Goal: Task Accomplishment & Management: Complete application form

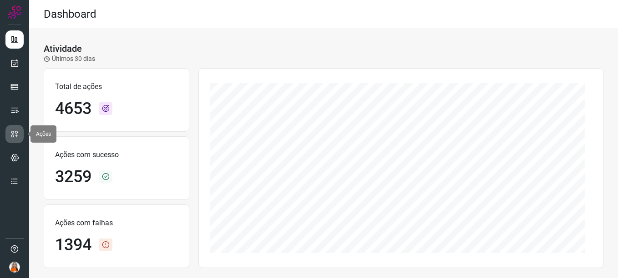
click at [14, 136] on icon at bounding box center [14, 134] width 9 height 9
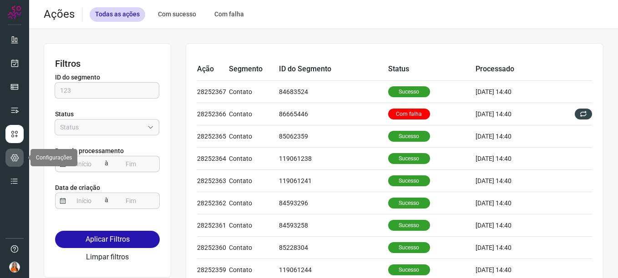
click at [11, 154] on icon at bounding box center [14, 157] width 9 height 9
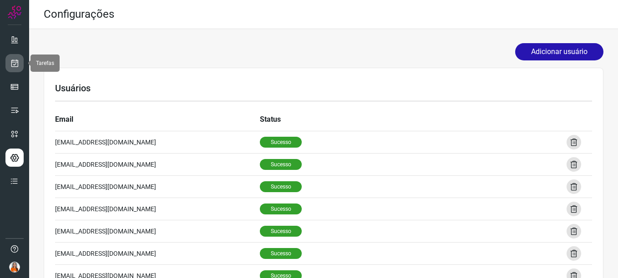
click at [13, 67] on icon at bounding box center [15, 63] width 10 height 9
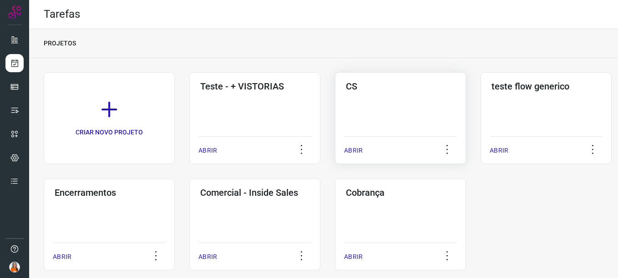
click at [480, 107] on div "CS ABRIR" at bounding box center [545, 118] width 131 height 92
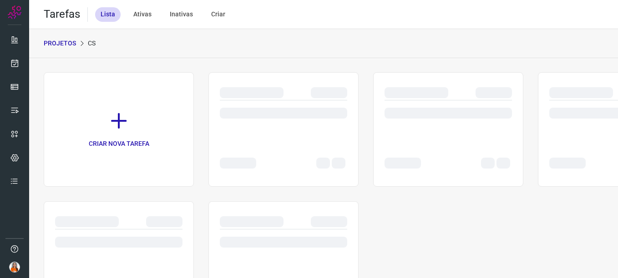
click at [364, 136] on div "CRIAR NOVA TAREFA" at bounding box center [324, 194] width 560 height 244
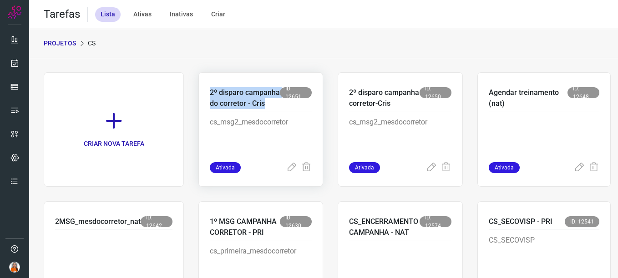
drag, startPoint x: 248, startPoint y: 117, endPoint x: 210, endPoint y: 96, distance: 43.6
click at [210, 96] on p "2º disparo campanha do corretor - Cris" at bounding box center [245, 98] width 70 height 22
copy p "2º disparo campanha do corretor - Cris"
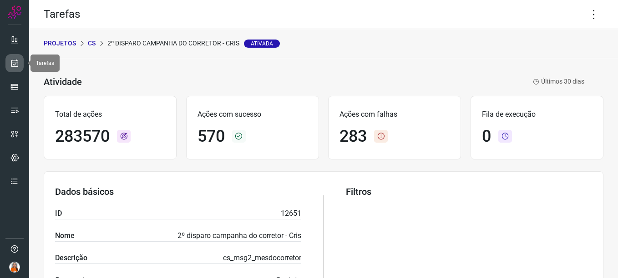
click at [15, 70] on link at bounding box center [14, 63] width 18 height 18
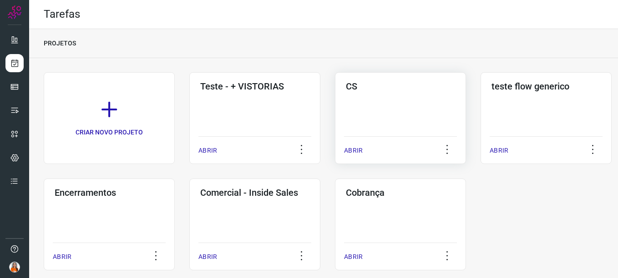
click at [480, 122] on div "CS ABRIR" at bounding box center [545, 118] width 131 height 92
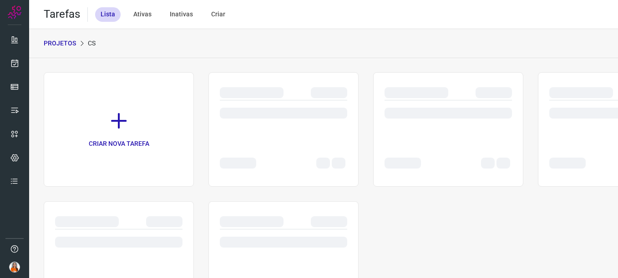
click at [194, 202] on div at bounding box center [119, 259] width 150 height 115
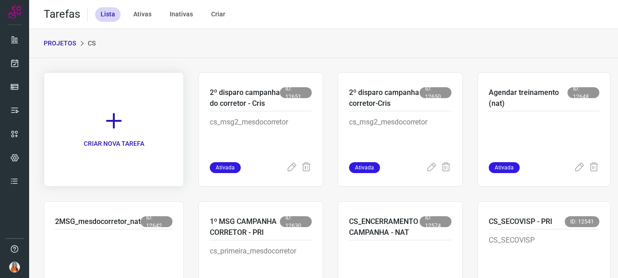
click at [120, 126] on icon at bounding box center [114, 121] width 20 height 20
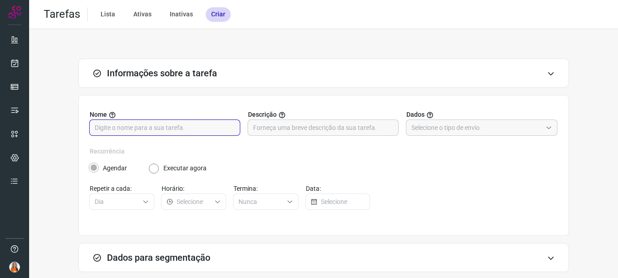
click at [120, 126] on input "text" at bounding box center [165, 127] width 140 height 15
click at [146, 126] on input "3º lista de disparo [PERSON_NAME]" at bounding box center [165, 127] width 140 height 15
type input "3º lista de disparo - Cris"
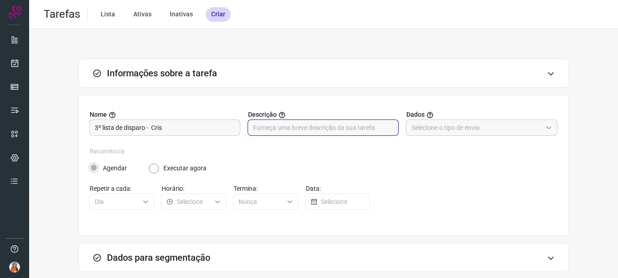
click at [333, 126] on input "text" at bounding box center [323, 127] width 140 height 15
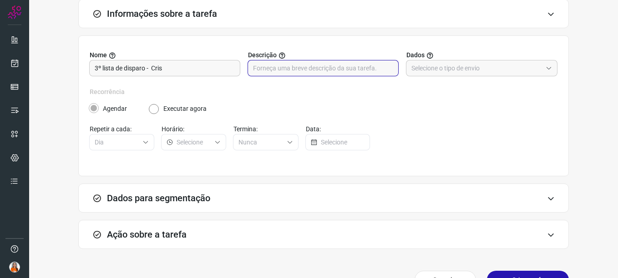
scroll to position [83, 0]
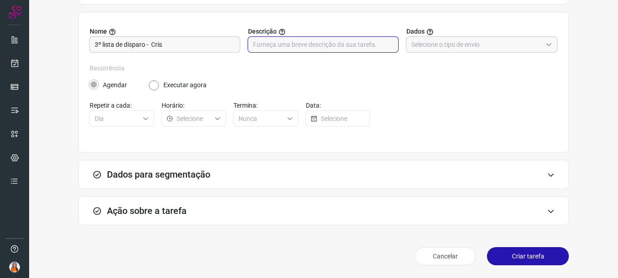
click at [549, 178] on div "Dados para segmentação" at bounding box center [323, 174] width 490 height 29
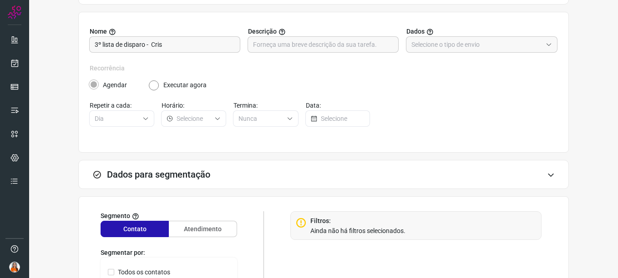
click at [549, 178] on div "Dados para segmentação" at bounding box center [323, 174] width 490 height 29
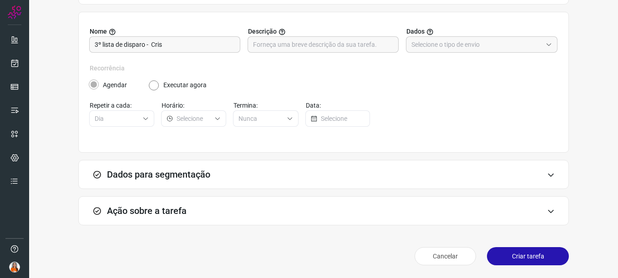
click at [547, 211] on icon at bounding box center [551, 211] width 8 height 7
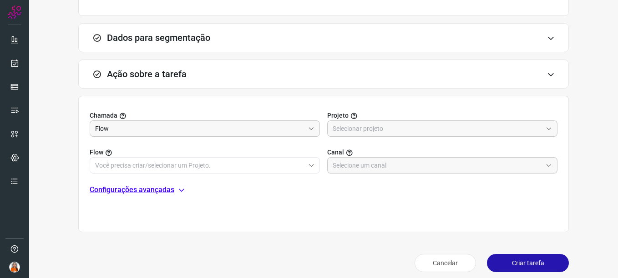
scroll to position [227, 0]
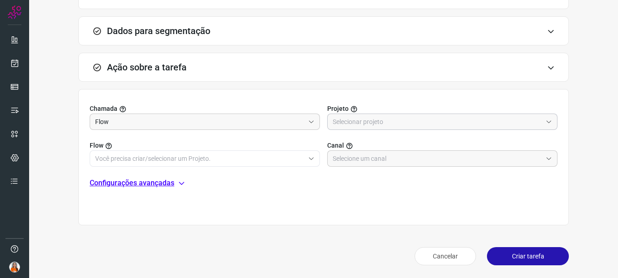
click at [354, 128] on input "text" at bounding box center [437, 121] width 209 height 15
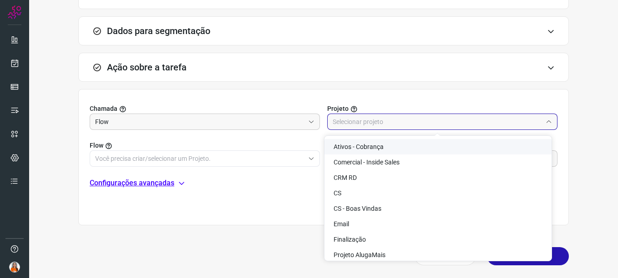
click at [607, 145] on div "Informações sobre a tarefa Nome 3º lista de disparo - Cris Descrição Dados Reco…" at bounding box center [323, 40] width 589 height 476
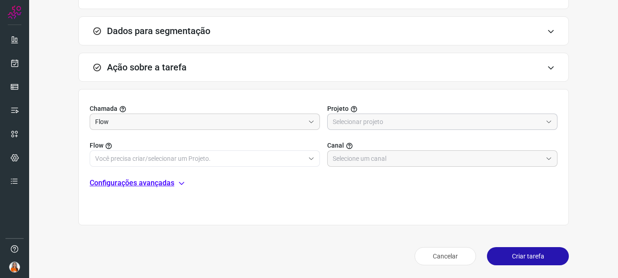
click at [347, 128] on input "text" at bounding box center [437, 121] width 209 height 15
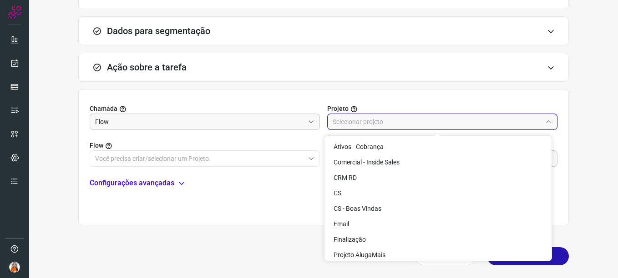
click at [347, 128] on input "text" at bounding box center [437, 121] width 209 height 15
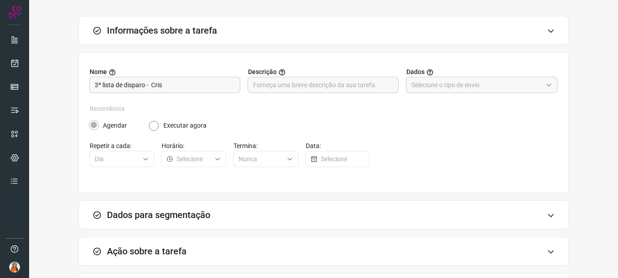
scroll to position [40, 0]
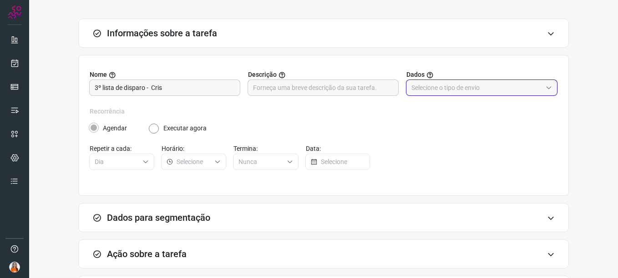
click at [441, 91] on input "text" at bounding box center [476, 87] width 131 height 15
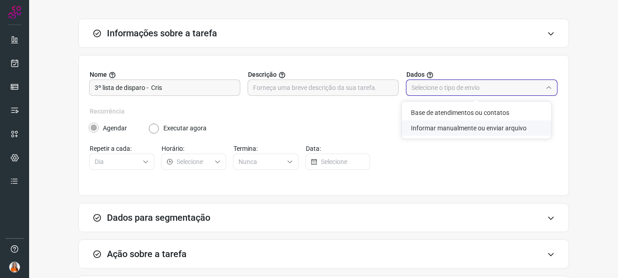
click at [439, 126] on li "Informar manualmente ou enviar arquivo" at bounding box center [476, 128] width 149 height 15
type input "Informar manualmente ou enviar arquivo"
radio input "false"
radio input "true"
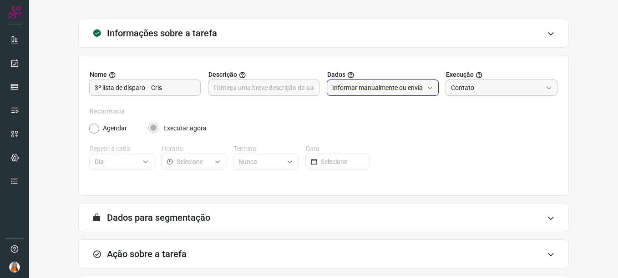
click at [471, 90] on input "Contato" at bounding box center [496, 87] width 91 height 15
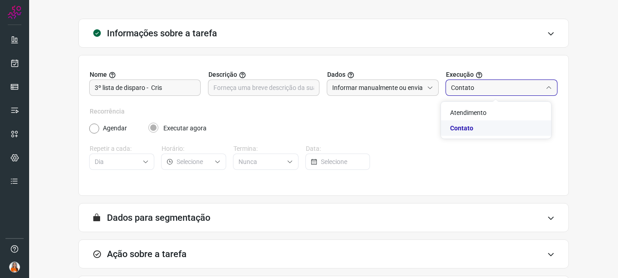
click at [467, 130] on span "Contato" at bounding box center [461, 128] width 23 height 7
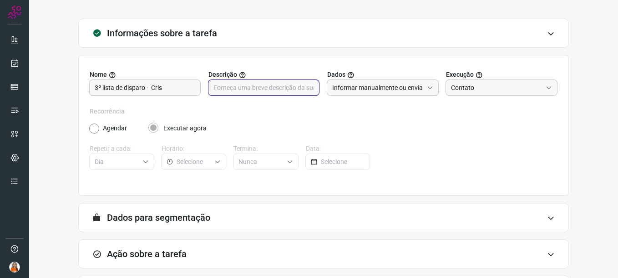
click at [240, 86] on input "text" at bounding box center [263, 87] width 101 height 15
click at [15, 63] on icon at bounding box center [15, 63] width 10 height 9
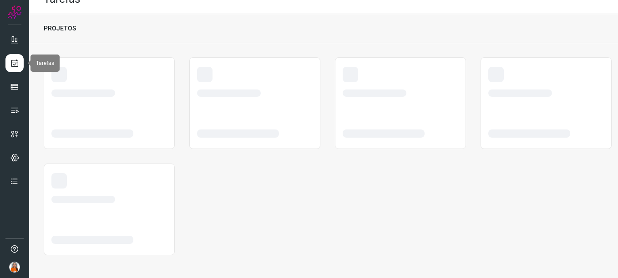
scroll to position [15, 0]
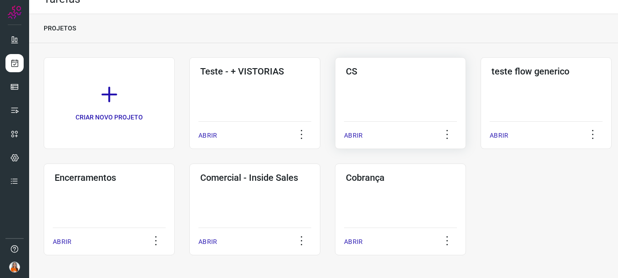
click at [480, 97] on div "CS ABRIR" at bounding box center [545, 103] width 131 height 92
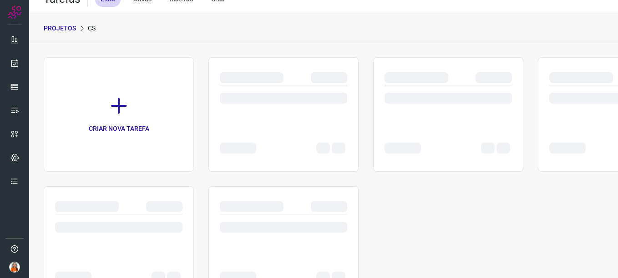
click at [369, 97] on div "CRIAR NOVA TAREFA" at bounding box center [324, 179] width 560 height 244
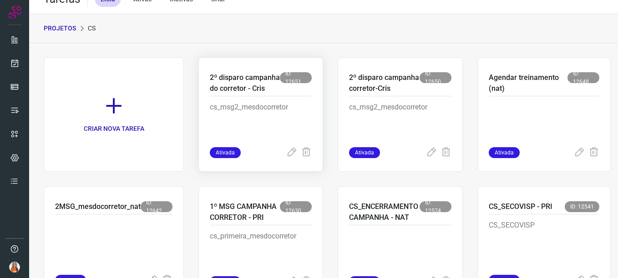
click at [258, 119] on p "cs_msg2_mesdocorretor" at bounding box center [261, 124] width 102 height 45
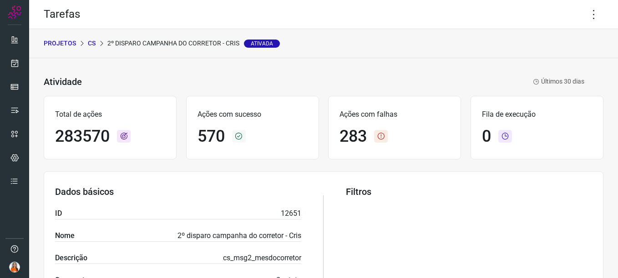
click at [95, 44] on p "CS" at bounding box center [92, 44] width 8 height 10
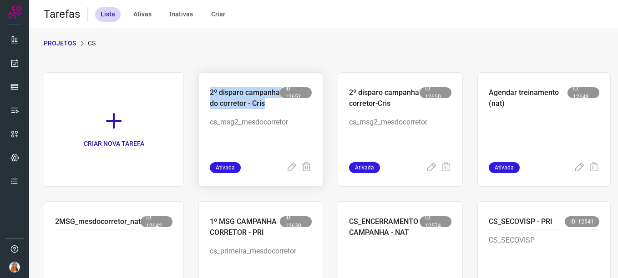
drag, startPoint x: 209, startPoint y: 92, endPoint x: 258, endPoint y: 113, distance: 53.7
click at [338, 113] on div "2º disparo campanha do corretor - Cris ID: 12651 cs_msg2_mesdocorretor Ativada" at bounding box center [400, 129] width 125 height 115
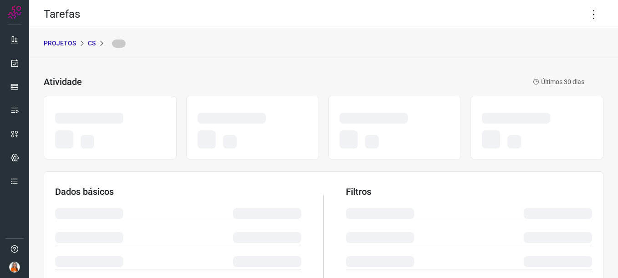
click at [92, 43] on p "CS" at bounding box center [92, 44] width 8 height 10
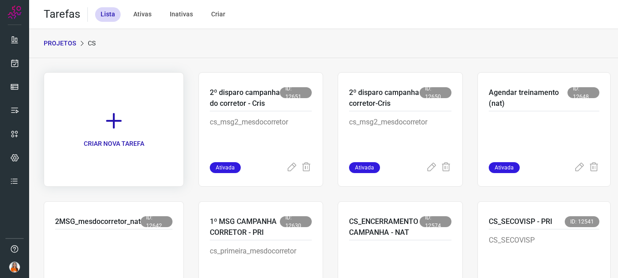
click at [117, 125] on icon at bounding box center [114, 121] width 20 height 20
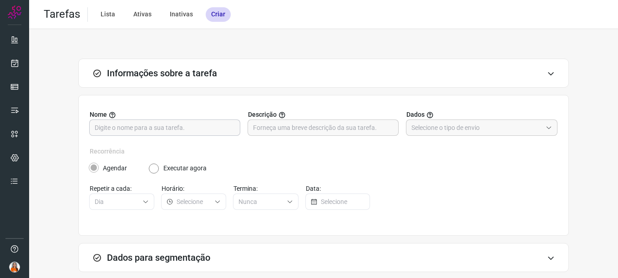
click at [177, 127] on input "text" at bounding box center [165, 127] width 140 height 15
paste input "2º disparo campanha do corretor - Cris"
click at [99, 125] on input "2º disparo campanha do corretor - Cris" at bounding box center [165, 127] width 140 height 15
type input "3º disparo campanha do corretor - Cris"
click at [268, 131] on input "text" at bounding box center [323, 127] width 140 height 15
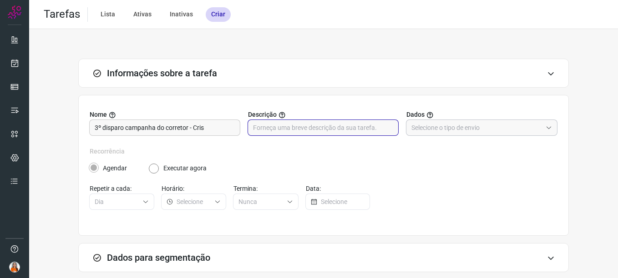
paste input "cs_msg3_mesdocorretor"
type input "cs_msg3_mesdocorretor"
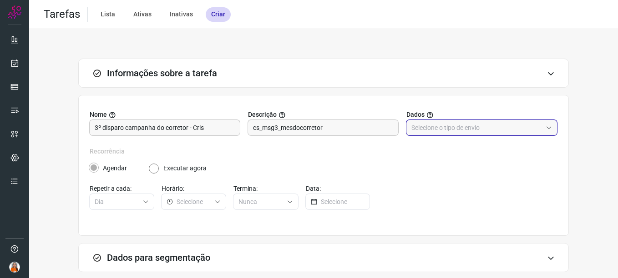
click at [419, 127] on input "text" at bounding box center [476, 127] width 131 height 15
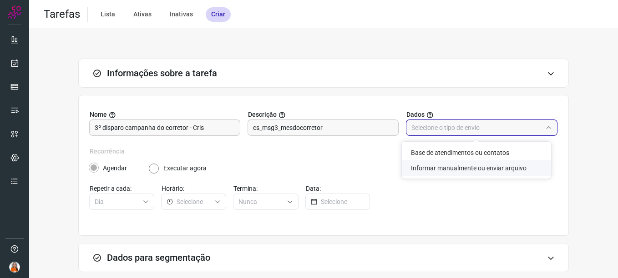
click at [417, 170] on li "Informar manualmente ou enviar arquivo" at bounding box center [476, 168] width 149 height 15
type input "Informar manualmente ou enviar arquivo"
radio input "false"
radio input "true"
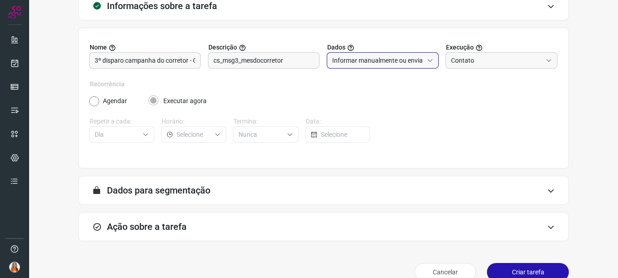
scroll to position [83, 0]
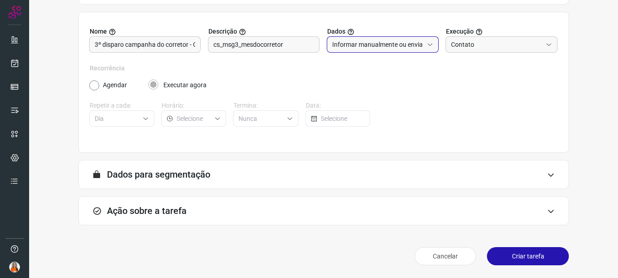
click at [466, 177] on div "A segmentação de dados está desabilitada porque a opção de envio manual foi sel…" at bounding box center [323, 174] width 490 height 29
click at [530, 174] on div "A segmentação de dados está desabilitada porque a opção de envio manual foi sel…" at bounding box center [323, 174] width 490 height 29
click at [547, 174] on icon at bounding box center [551, 175] width 8 height 7
click at [530, 209] on div "Ação sobre a tarefa" at bounding box center [323, 211] width 490 height 29
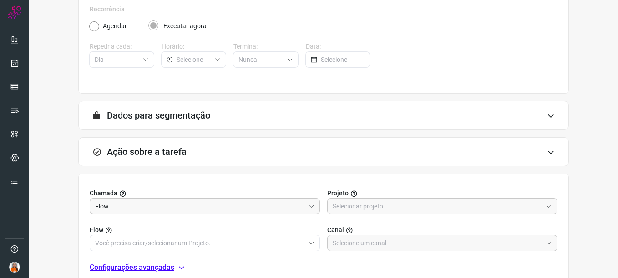
scroll to position [227, 0]
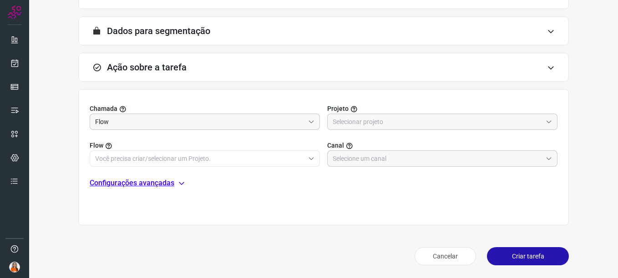
click at [272, 125] on input "Flow" at bounding box center [199, 121] width 209 height 15
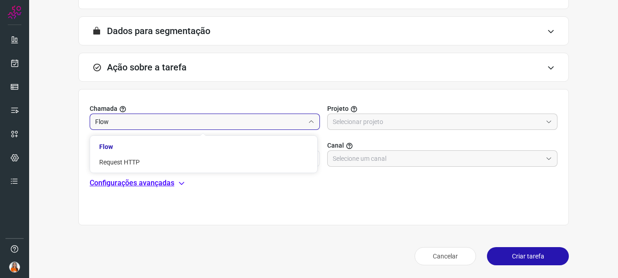
click at [272, 125] on input "Flow" at bounding box center [199, 121] width 209 height 15
click at [369, 120] on input "text" at bounding box center [437, 121] width 209 height 15
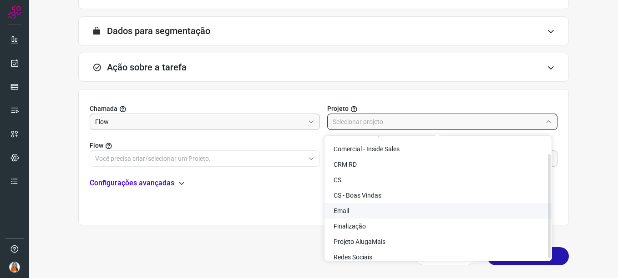
scroll to position [20, 0]
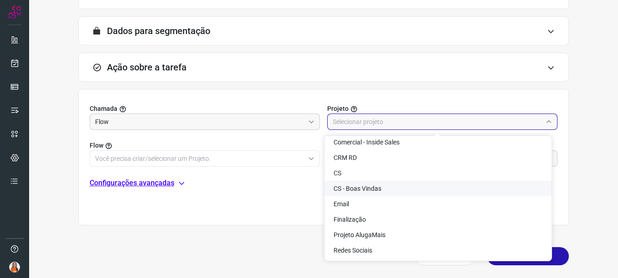
click at [587, 182] on div "Informações sobre a tarefa Nome 3º disparo campanha do corretor - Cris Descriçã…" at bounding box center [324, 51] width 560 height 438
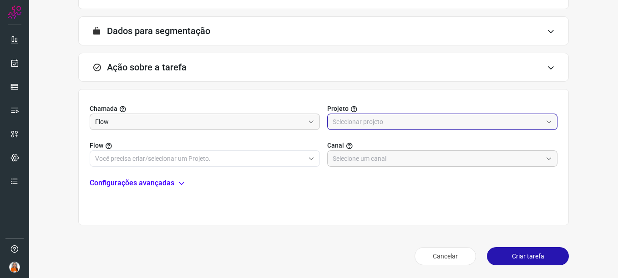
click at [444, 121] on input "text" at bounding box center [437, 121] width 209 height 15
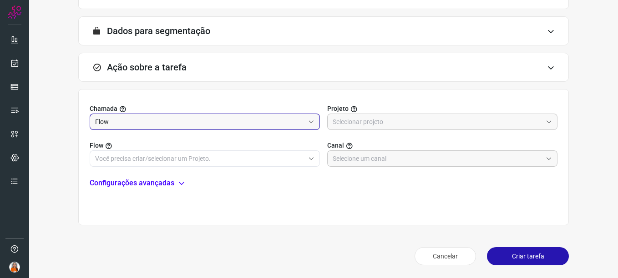
click at [160, 124] on input "Flow" at bounding box center [199, 121] width 209 height 15
click at [153, 71] on h3 "Ação sobre a tarefa" at bounding box center [147, 67] width 80 height 11
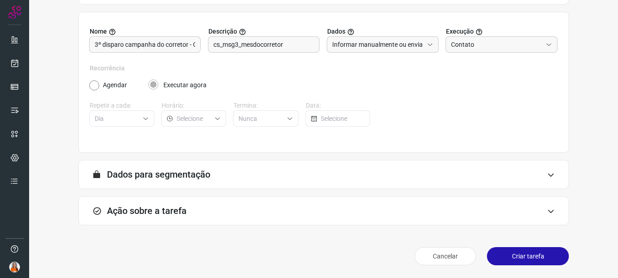
click at [536, 176] on div "A segmentação de dados está desabilitada porque a opção de envio manual foi sel…" at bounding box center [323, 174] width 490 height 29
click at [541, 217] on div "Ação sobre a tarefa" at bounding box center [323, 211] width 490 height 29
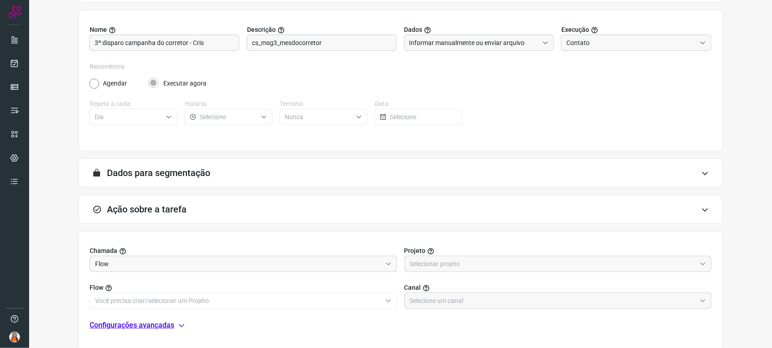
scroll to position [72, 0]
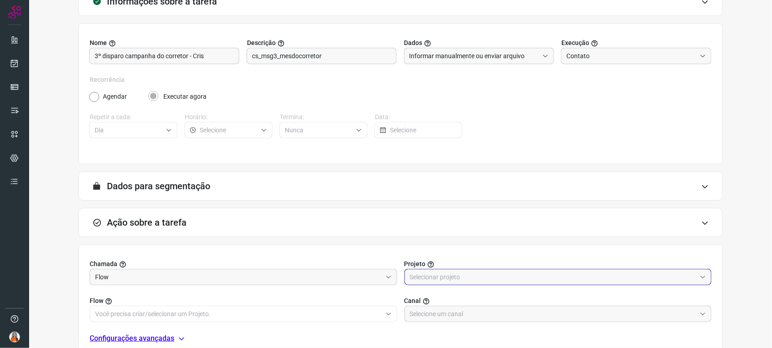
click at [419, 277] on input "text" at bounding box center [553, 276] width 287 height 15
click at [617, 202] on div "Informações sobre a tarefa Nome 3º disparo campanha do corretor - Cris Descriçã…" at bounding box center [401, 206] width 714 height 438
click at [416, 278] on input "text" at bounding box center [553, 276] width 287 height 15
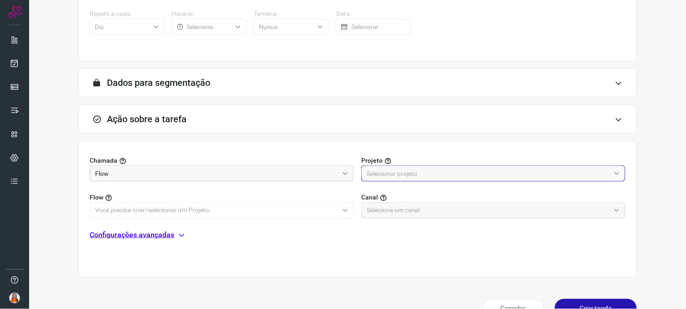
scroll to position [196, 0]
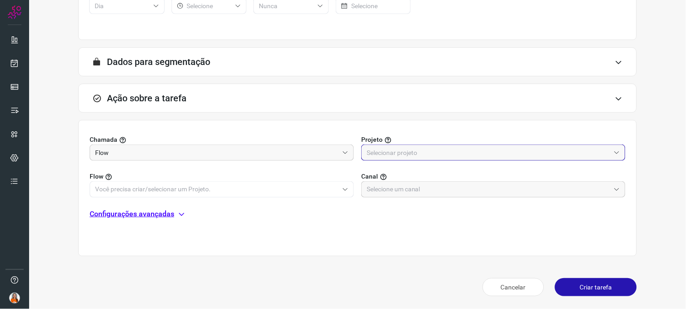
click at [409, 151] on input "text" at bounding box center [488, 152] width 243 height 15
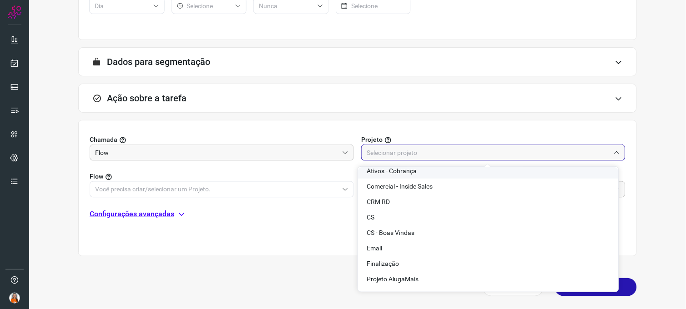
scroll to position [0, 0]
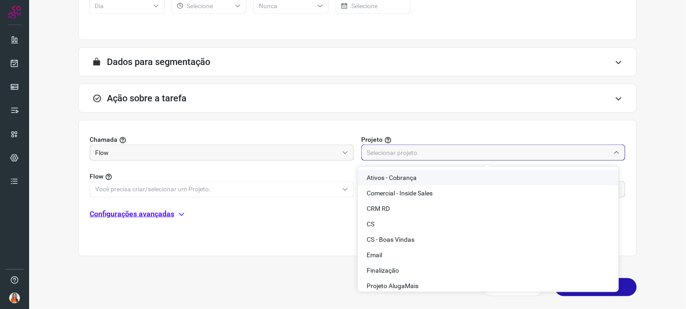
click at [51, 155] on div "Informações sobre a tarefa Nome 3º disparo campanha do corretor - Cris Descriçã…" at bounding box center [358, 82] width 628 height 438
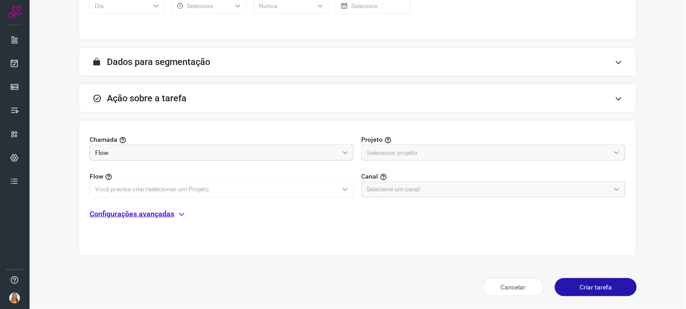
click at [147, 149] on input "Flow" at bounding box center [216, 152] width 243 height 15
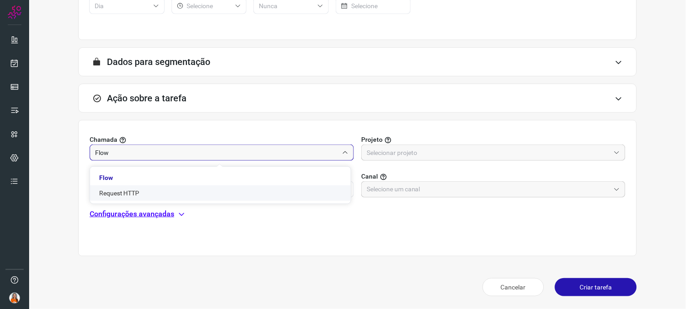
click at [136, 192] on li "Request HTTP" at bounding box center [220, 193] width 261 height 15
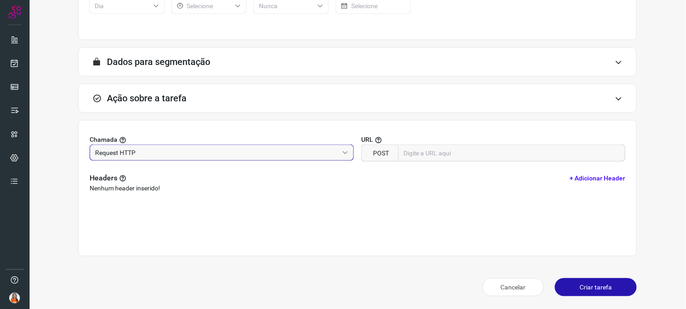
click at [338, 154] on span at bounding box center [343, 153] width 10 height 6
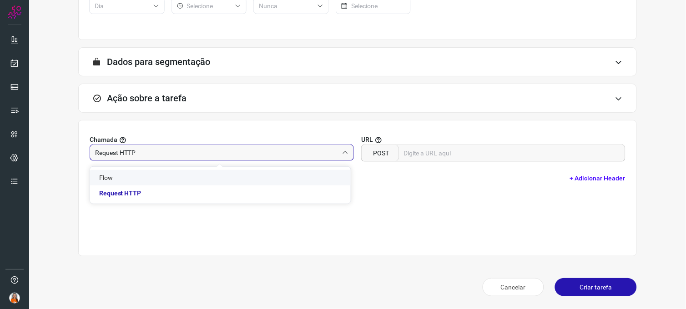
click at [144, 177] on li "Flow" at bounding box center [220, 177] width 261 height 15
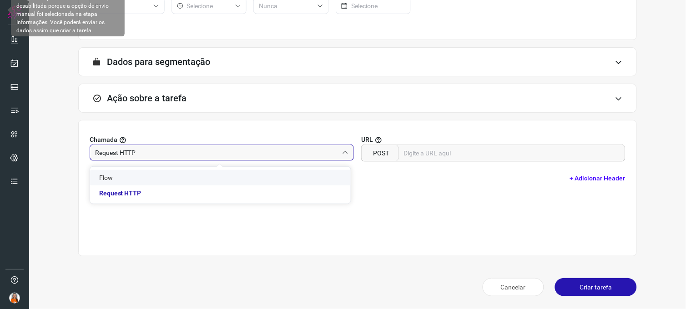
type input "Flow"
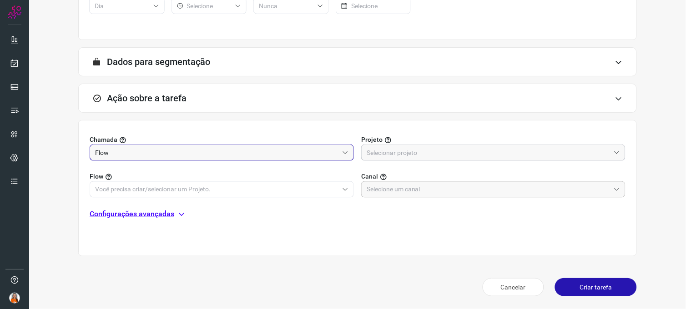
click at [449, 153] on input "text" at bounding box center [488, 152] width 243 height 15
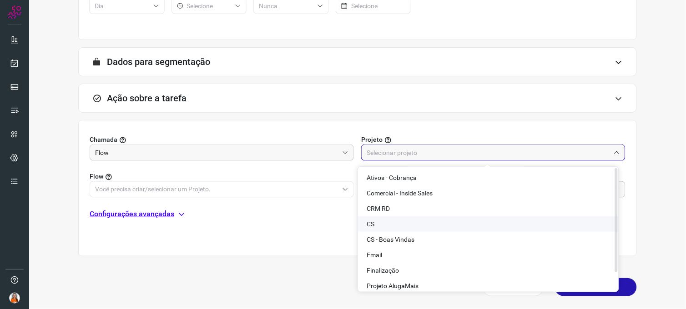
click at [393, 223] on li "CS" at bounding box center [488, 224] width 261 height 15
type input "CS"
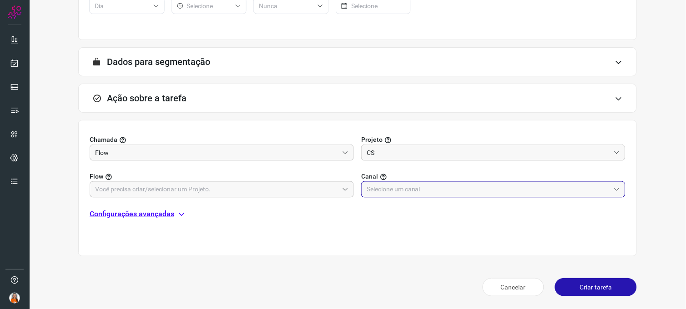
click at [424, 189] on input "text" at bounding box center [488, 189] width 243 height 15
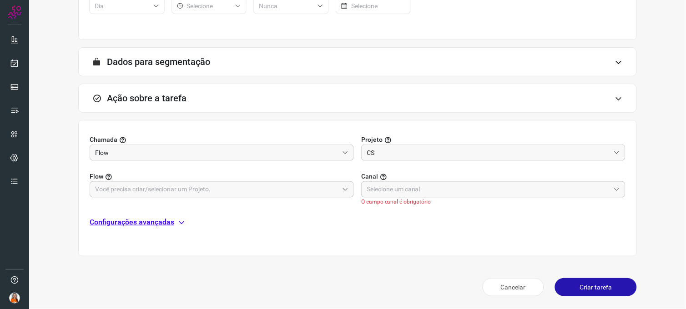
click at [347, 212] on div "Chamada Flow Projeto CS Flow Canal O campo canal é obrigatório Configurações av…" at bounding box center [357, 188] width 559 height 136
click at [338, 188] on span at bounding box center [343, 190] width 10 height 6
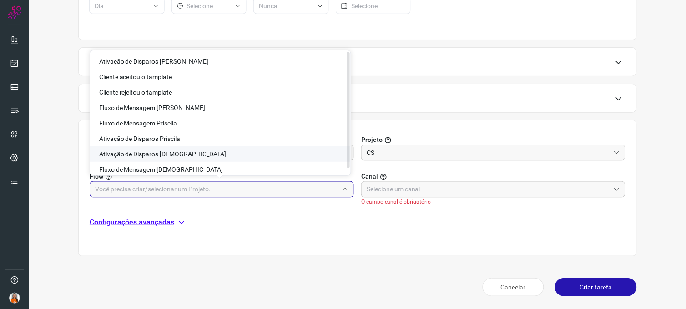
click at [193, 155] on li "Ativação de Disparos [DEMOGRAPHIC_DATA]" at bounding box center [220, 153] width 261 height 15
type input "Ativação de Disparos [DEMOGRAPHIC_DATA]"
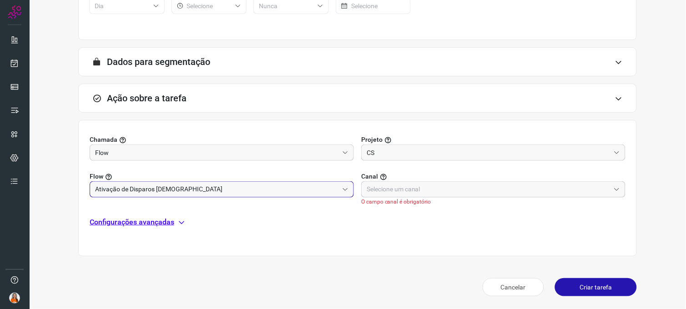
click at [410, 193] on input "text" at bounding box center [488, 189] width 243 height 15
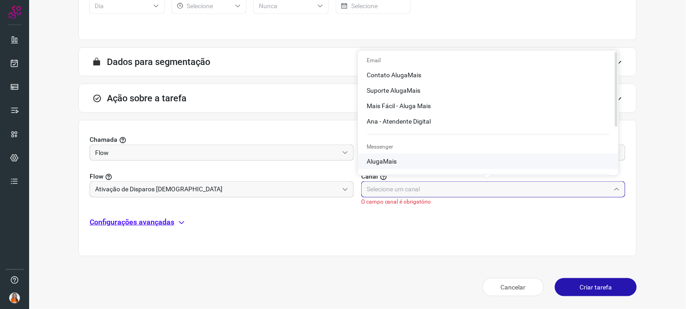
scroll to position [76, 0]
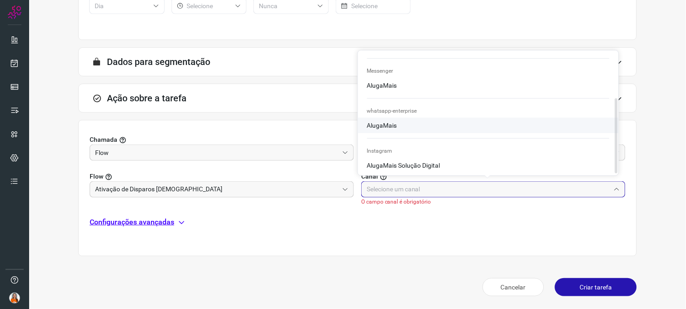
click at [407, 38] on li "AlugaMais" at bounding box center [488, 29] width 261 height 15
type input "AlugaMais"
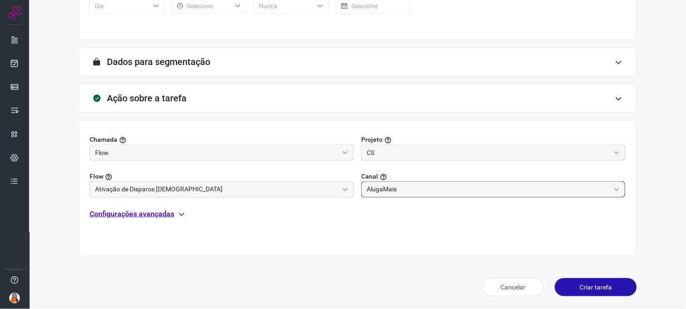
click at [384, 192] on input "AlugaMais" at bounding box center [488, 189] width 243 height 15
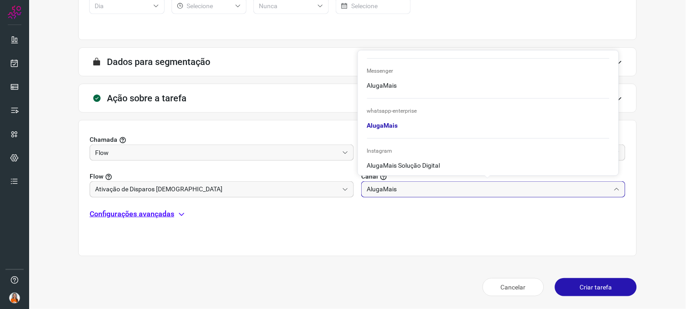
click at [376, 212] on div "Configurações avançadas" at bounding box center [358, 214] width 536 height 11
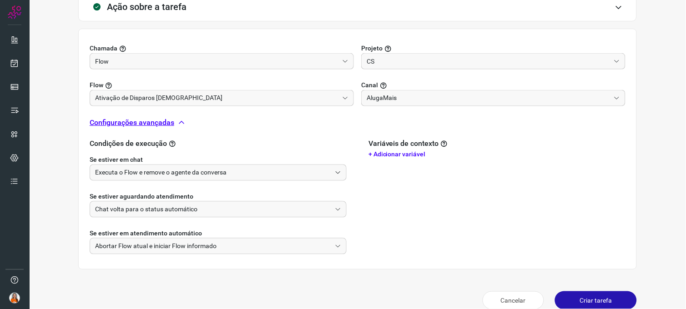
scroll to position [301, 0]
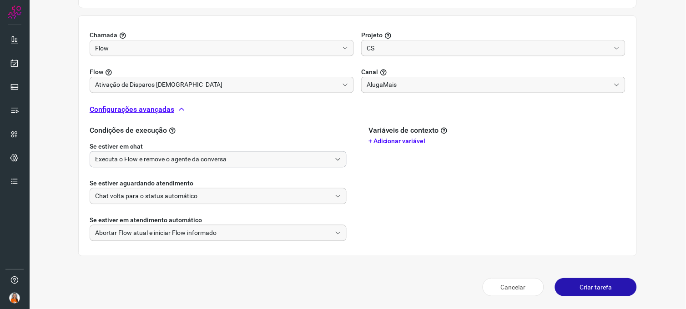
click at [201, 164] on input "Executa o Flow e remove o agente da conversa" at bounding box center [213, 159] width 236 height 15
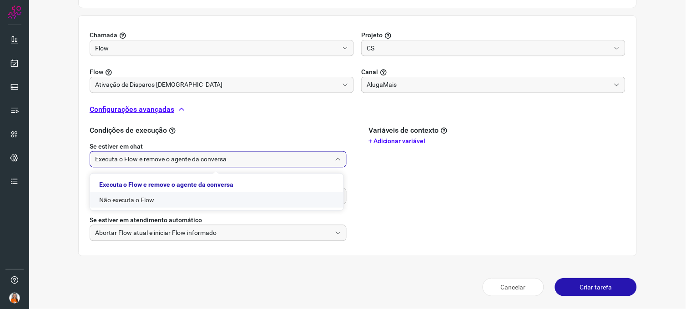
click at [166, 197] on li "Não executa o Flow" at bounding box center [216, 199] width 253 height 15
type input "Não executa o Flow"
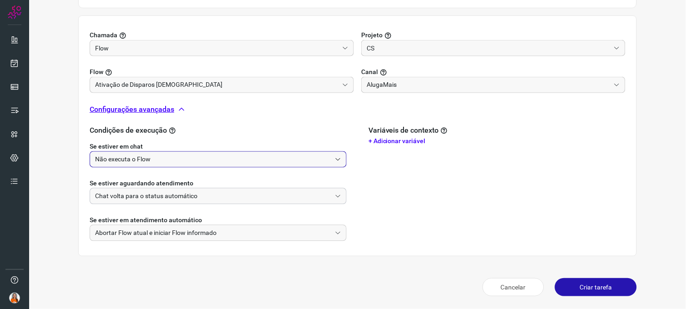
click at [164, 196] on input "Chat volta para o status automático" at bounding box center [213, 196] width 236 height 15
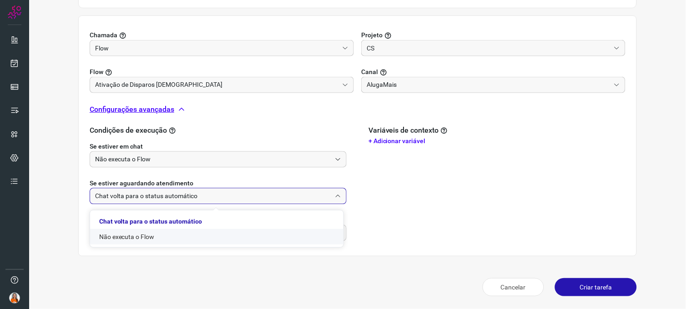
click at [150, 238] on li "Não executa o Flow" at bounding box center [216, 236] width 253 height 15
type input "Não executa o Flow"
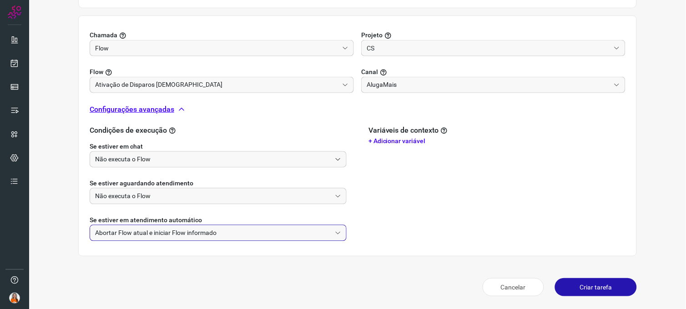
click at [188, 234] on input "Abortar Flow atual e iniciar Flow informado" at bounding box center [213, 233] width 236 height 15
click at [149, 278] on li "Não faz nada" at bounding box center [216, 273] width 253 height 15
type input "Não faz nada"
click at [212, 268] on div "Informações sobre a tarefa Nome 3º disparo campanha do corretor - Cris Descriçã…" at bounding box center [358, 29] width 628 height 542
click at [591, 278] on button "Criar tarefa" at bounding box center [596, 287] width 82 height 18
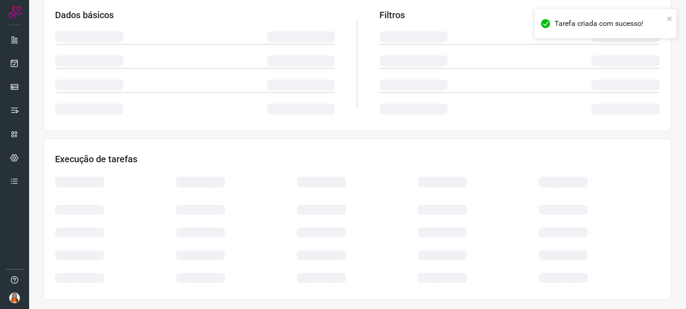
scroll to position [161, 0]
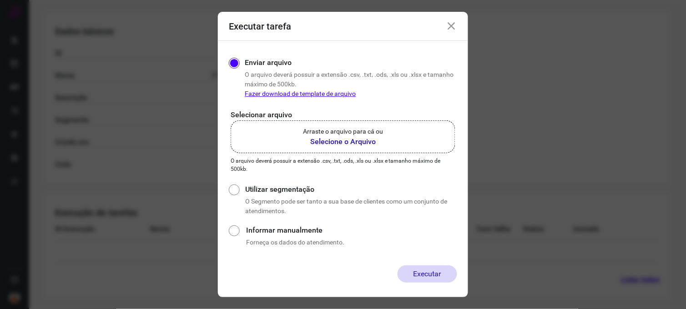
click at [326, 137] on b "Selecione o Arquivo" at bounding box center [343, 141] width 80 height 11
click at [0, 0] on input "Arraste o arquivo para cá ou Selecione o Arquivo" at bounding box center [0, 0] width 0 height 0
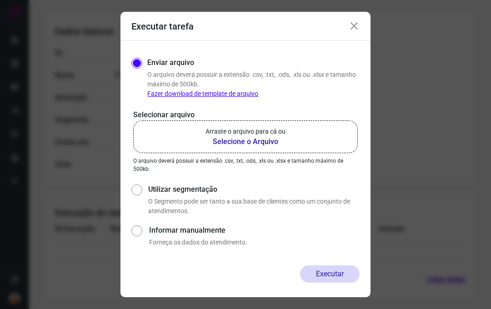
click at [262, 138] on b "Selecione o Arquivo" at bounding box center [246, 141] width 80 height 11
click at [0, 0] on input "Arraste o arquivo para cá ou Selecione o Arquivo" at bounding box center [0, 0] width 0 height 0
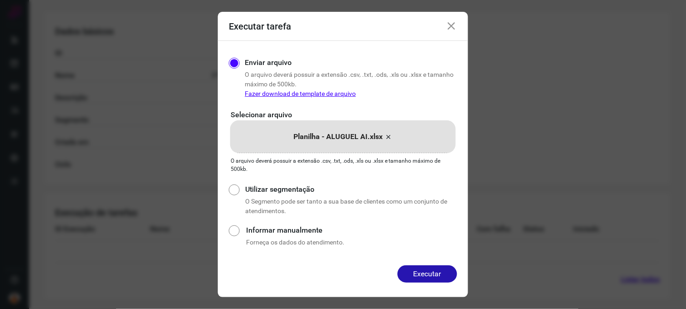
click at [238, 231] on input "Informar manualmente" at bounding box center [234, 235] width 10 height 24
radio input "true"
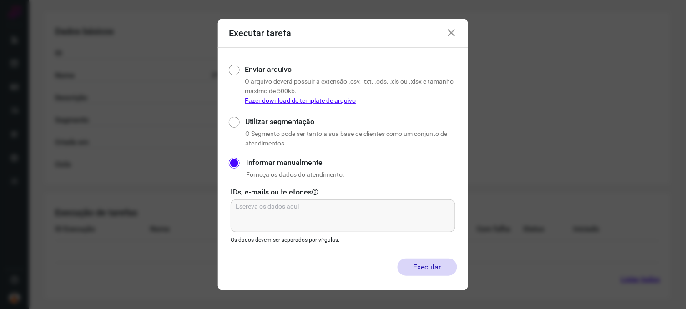
click at [234, 122] on input "Utilizar segmentação" at bounding box center [234, 132] width 10 height 34
radio input "true"
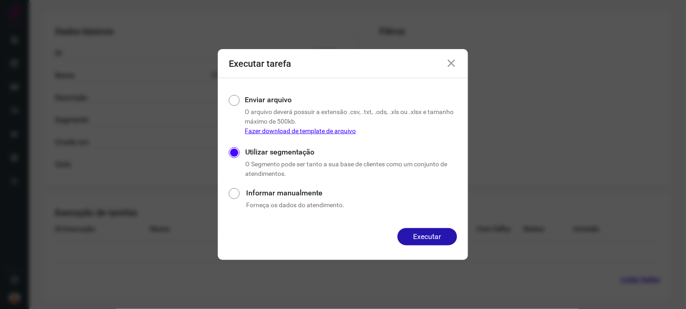
click at [234, 101] on input "Enviar arquivo" at bounding box center [233, 114] width 9 height 43
radio input "true"
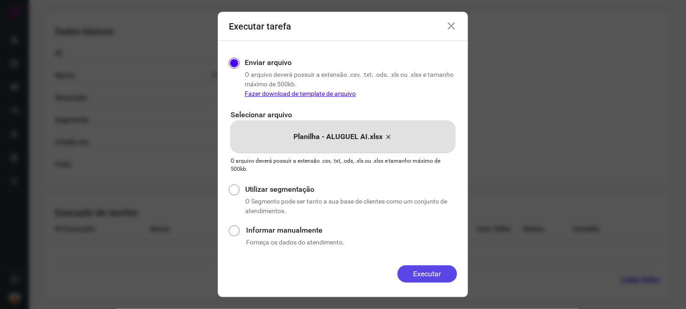
click at [435, 271] on button "Executar" at bounding box center [428, 274] width 60 height 17
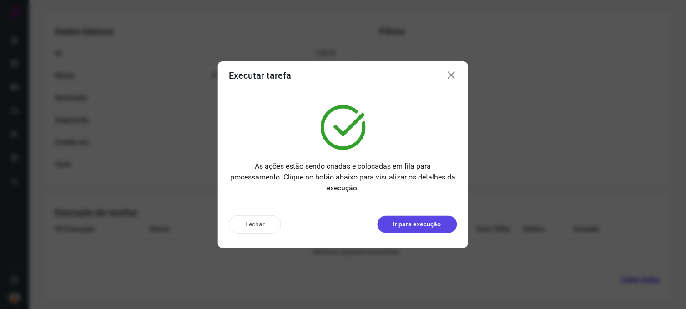
click at [409, 221] on p "Ir para execução" at bounding box center [418, 225] width 48 height 10
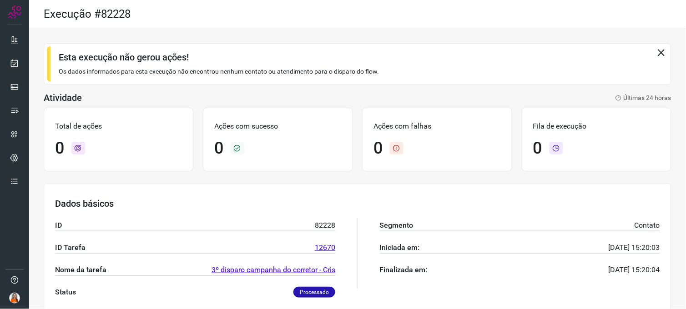
click at [617, 51] on icon at bounding box center [662, 52] width 10 height 10
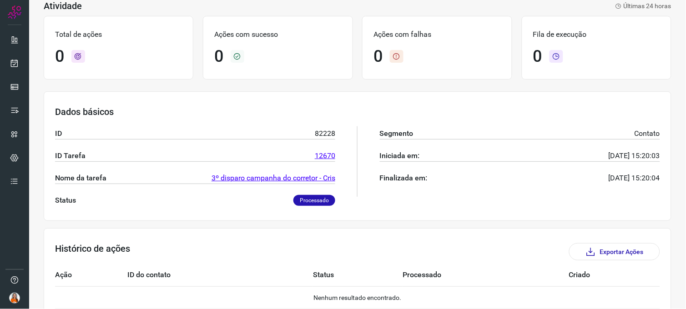
scroll to position [89, 0]
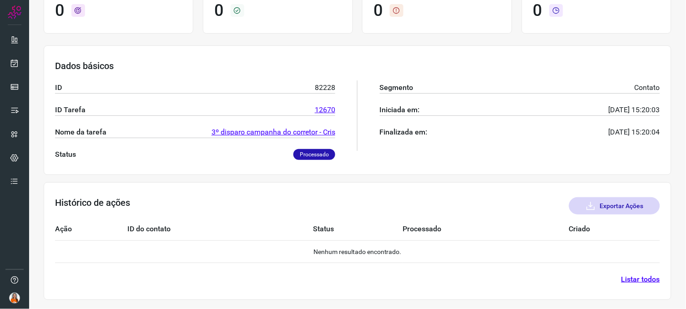
click at [609, 210] on button "Exportar Ações" at bounding box center [614, 205] width 91 height 17
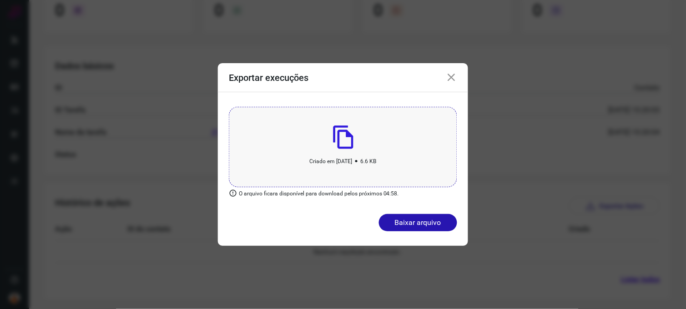
click at [333, 159] on p "Criado em [DATE] • 6.6 KB" at bounding box center [343, 161] width 67 height 15
click at [454, 77] on icon at bounding box center [451, 77] width 11 height 11
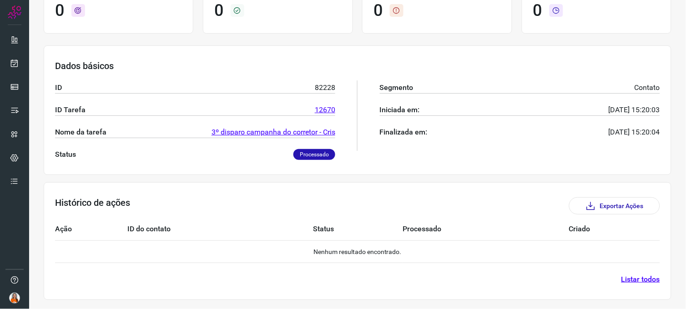
scroll to position [0, 0]
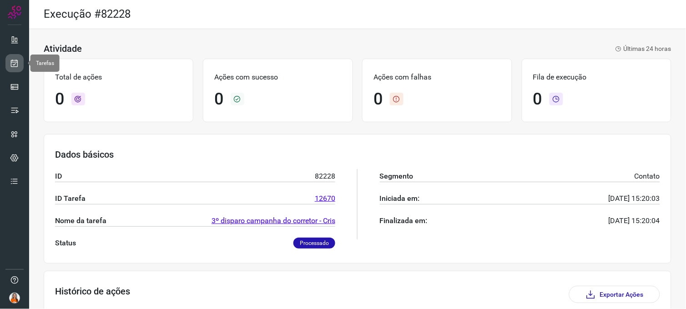
click at [18, 61] on icon at bounding box center [15, 63] width 10 height 9
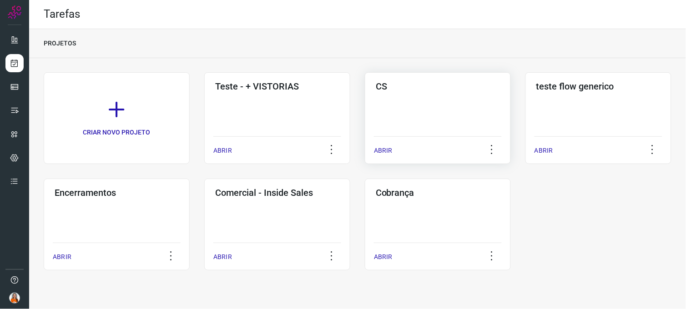
click at [525, 116] on div "CS ABRIR" at bounding box center [598, 118] width 146 height 92
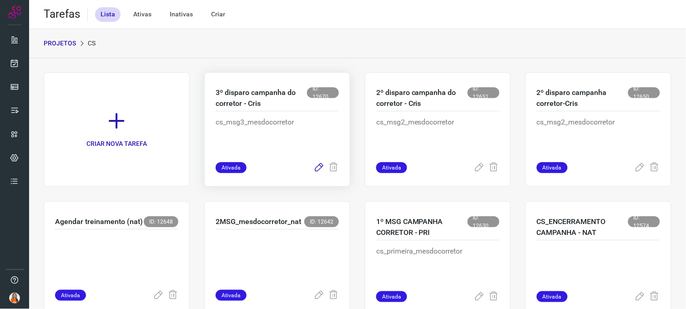
click at [314, 167] on icon at bounding box center [318, 167] width 11 height 11
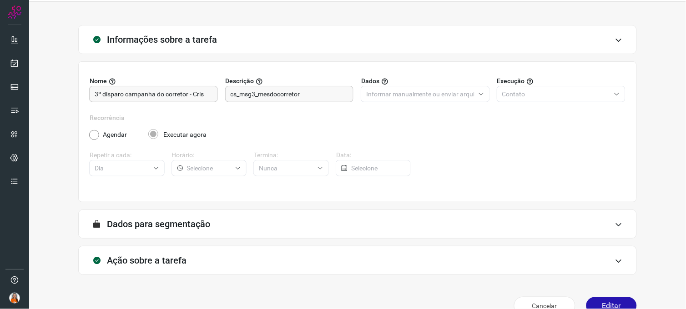
scroll to position [46, 0]
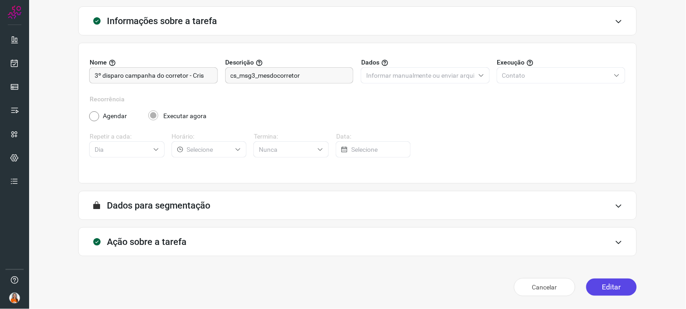
click at [604, 278] on button "Editar" at bounding box center [611, 287] width 51 height 17
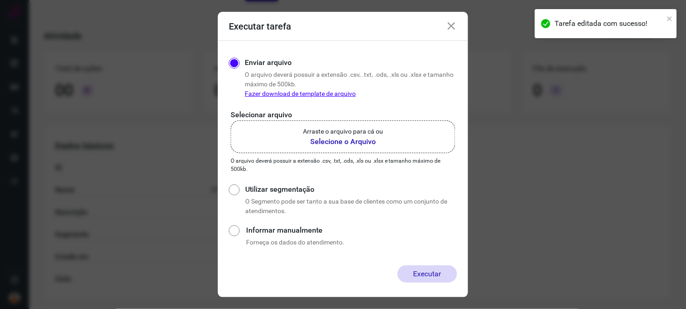
click at [300, 140] on label "Arraste o arquivo para cá ou Selecione o Arquivo" at bounding box center [343, 137] width 225 height 33
click at [0, 0] on input "Arraste o arquivo para cá ou Selecione o Arquivo" at bounding box center [0, 0] width 0 height 0
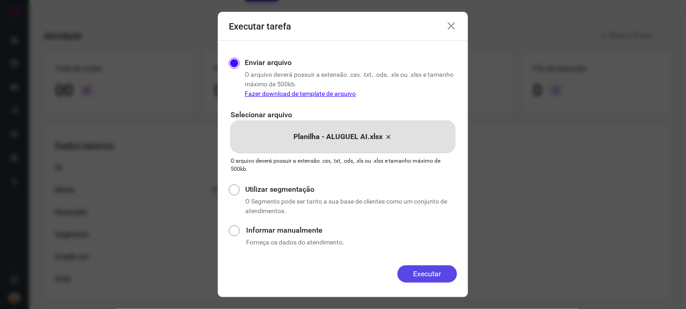
click at [422, 271] on button "Executar" at bounding box center [428, 274] width 60 height 17
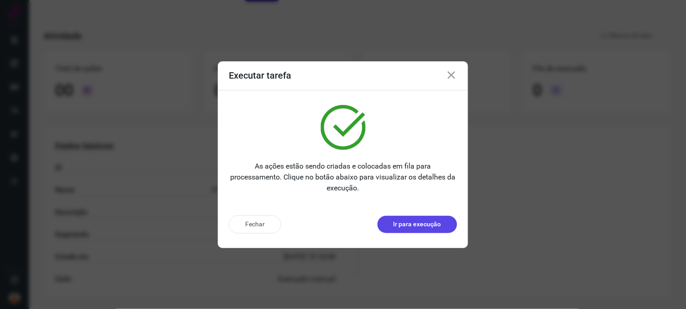
click at [402, 220] on p "Ir para execução" at bounding box center [418, 225] width 48 height 10
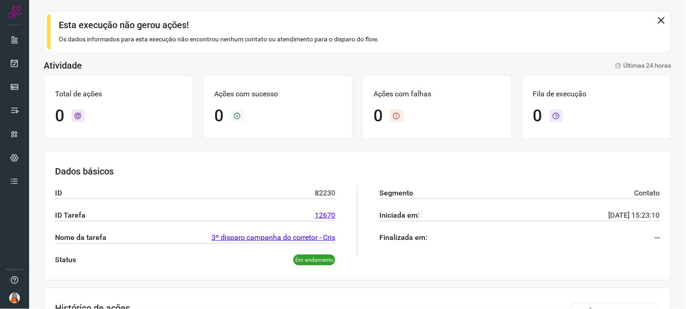
scroll to position [32, 0]
click at [617, 22] on icon at bounding box center [662, 20] width 10 height 10
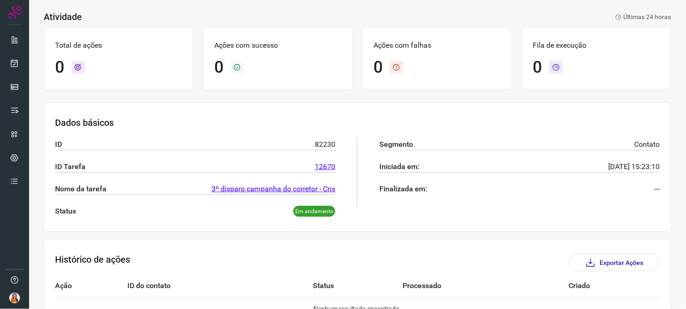
scroll to position [0, 0]
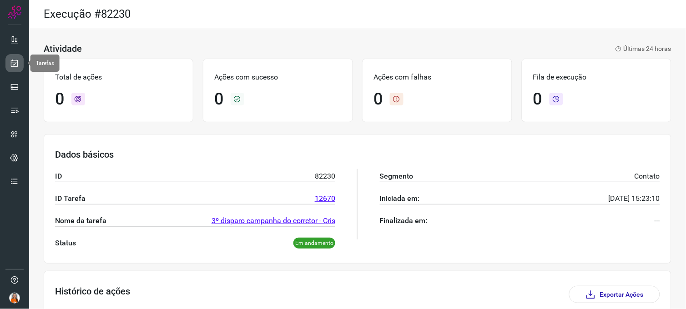
click at [10, 64] on icon at bounding box center [15, 63] width 10 height 9
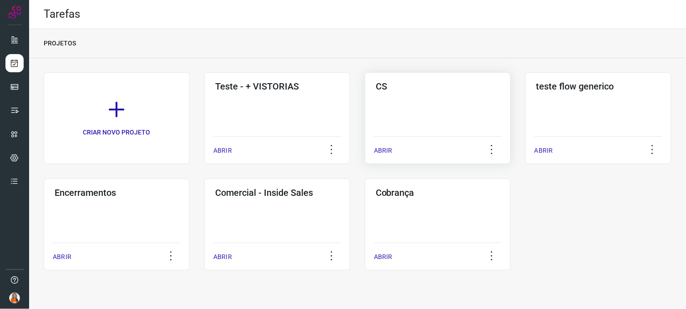
click at [525, 93] on div "CS ABRIR" at bounding box center [598, 118] width 146 height 92
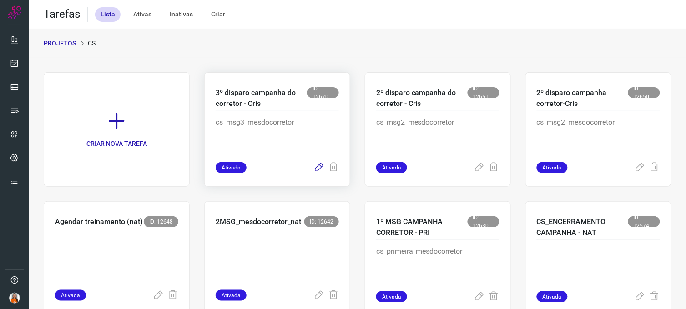
click at [313, 169] on icon at bounding box center [318, 167] width 11 height 11
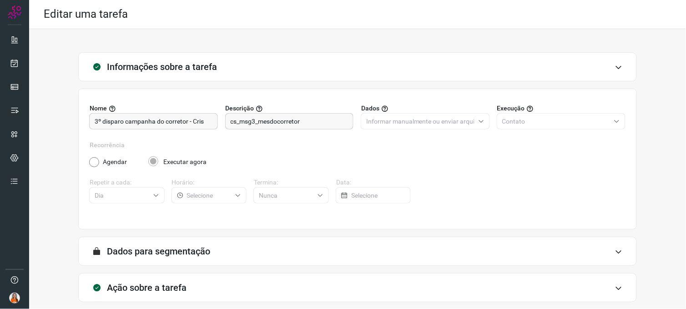
scroll to position [46, 0]
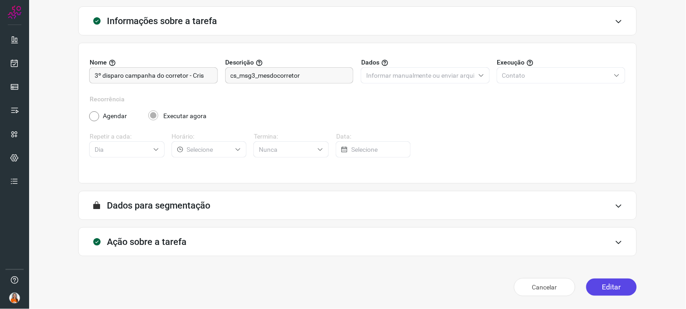
click at [616, 278] on button "Editar" at bounding box center [611, 287] width 51 height 17
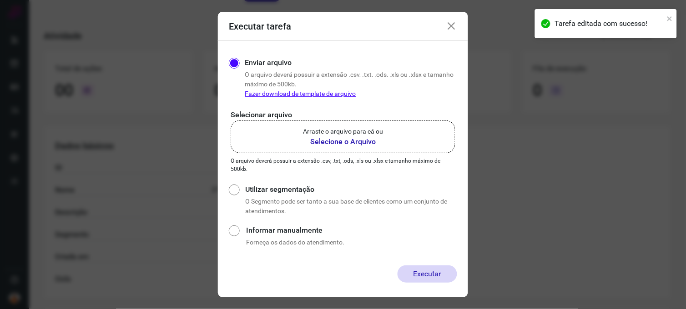
click at [328, 137] on b "Selecione o Arquivo" at bounding box center [343, 141] width 80 height 11
click at [0, 0] on input "Arraste o arquivo para cá ou Selecione o Arquivo" at bounding box center [0, 0] width 0 height 0
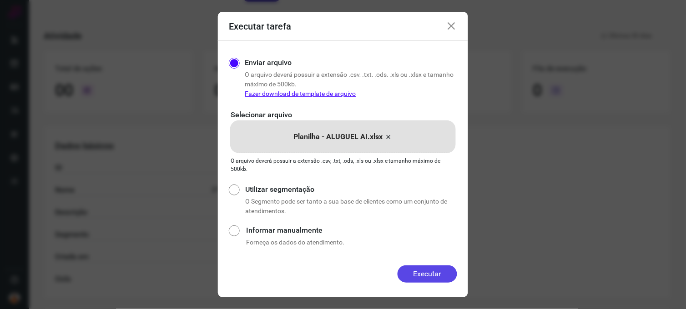
click at [429, 274] on button "Executar" at bounding box center [428, 274] width 60 height 17
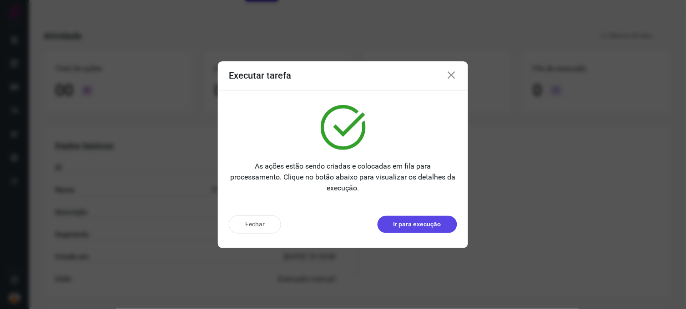
click at [419, 222] on p "Ir para execução" at bounding box center [418, 225] width 48 height 10
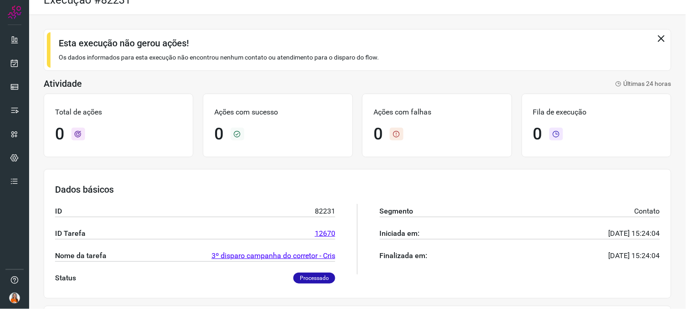
scroll to position [3, 0]
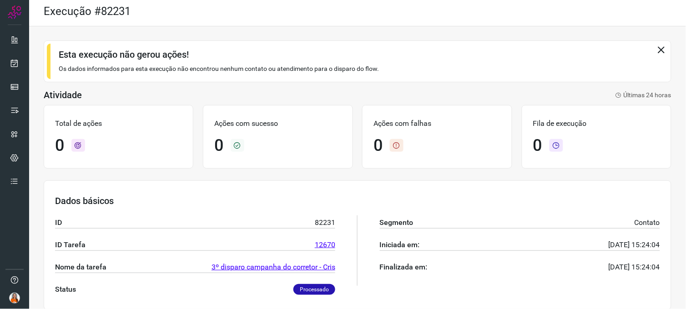
click at [617, 121] on div "Esta execução não gerou ações! Os dados informados para esta execução não encon…" at bounding box center [357, 235] width 657 height 418
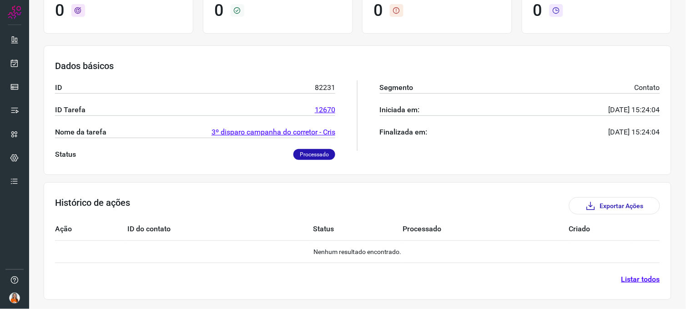
scroll to position [0, 0]
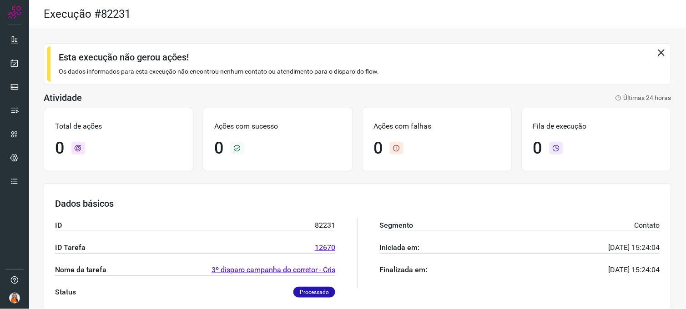
click at [617, 51] on icon at bounding box center [662, 52] width 10 height 10
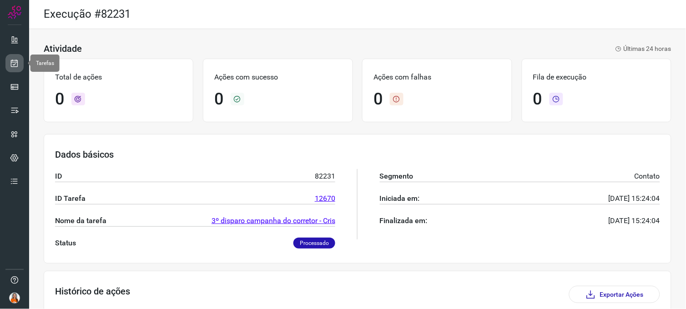
click at [17, 66] on icon at bounding box center [15, 63] width 10 height 9
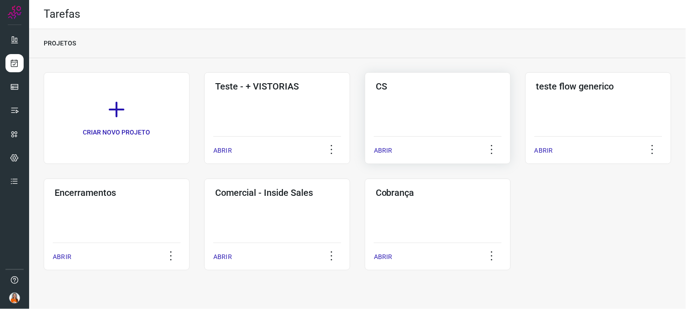
click at [525, 105] on div "CS ABRIR" at bounding box center [598, 118] width 146 height 92
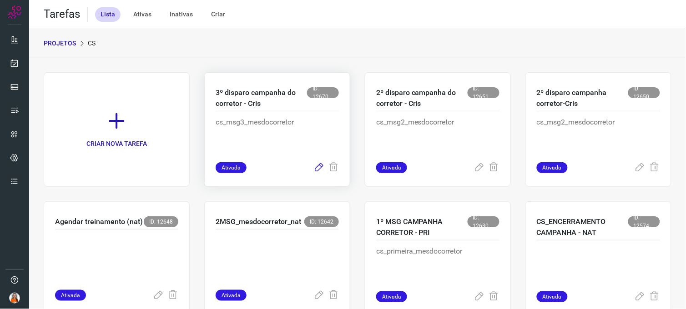
click at [314, 171] on icon at bounding box center [318, 167] width 11 height 11
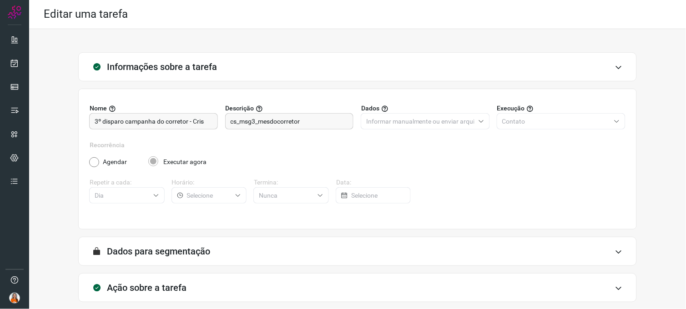
scroll to position [46, 0]
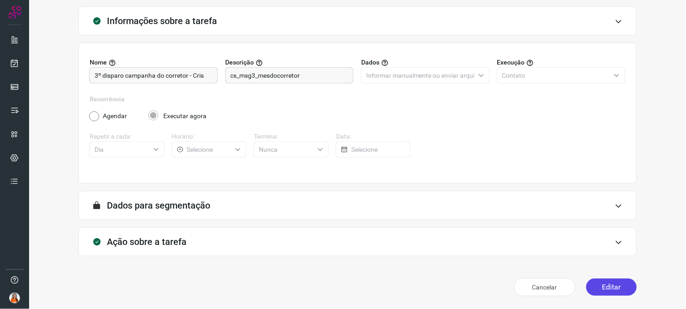
click at [603, 278] on button "Editar" at bounding box center [611, 287] width 51 height 17
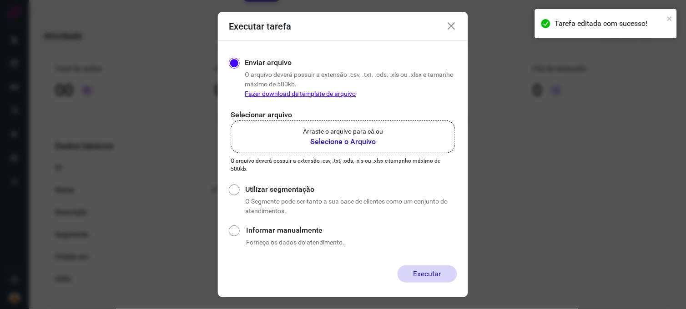
click at [338, 138] on b "Selecione o Arquivo" at bounding box center [343, 141] width 80 height 11
click at [0, 0] on input "Arraste o arquivo para cá ou Selecione o Arquivo" at bounding box center [0, 0] width 0 height 0
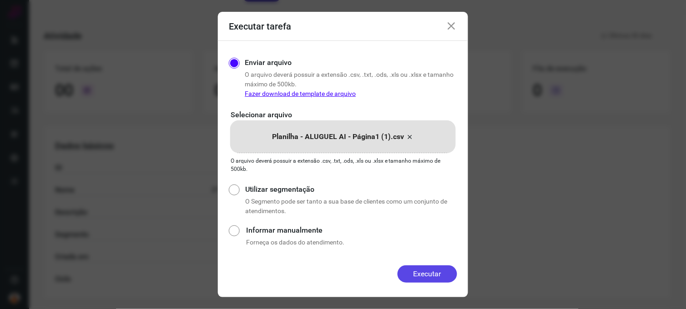
click at [413, 274] on button "Executar" at bounding box center [428, 274] width 60 height 17
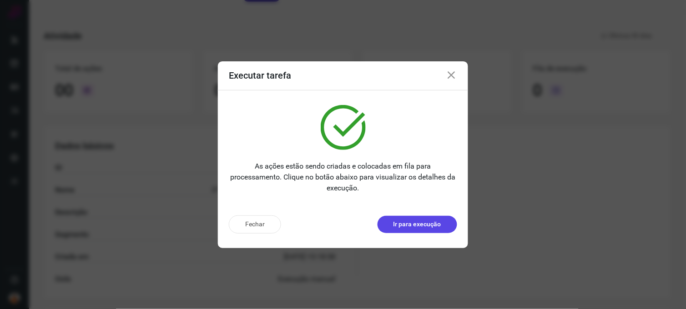
click at [408, 222] on p "Ir para execução" at bounding box center [418, 225] width 48 height 10
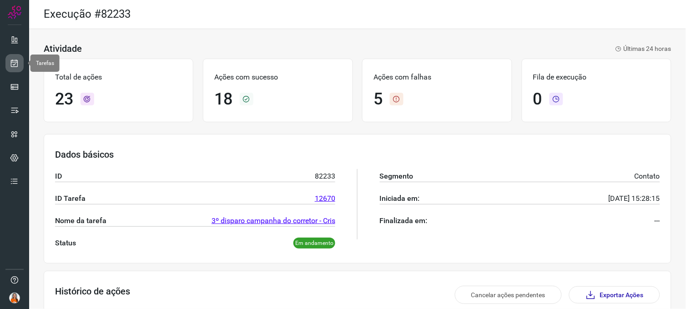
click at [16, 66] on icon at bounding box center [15, 63] width 10 height 9
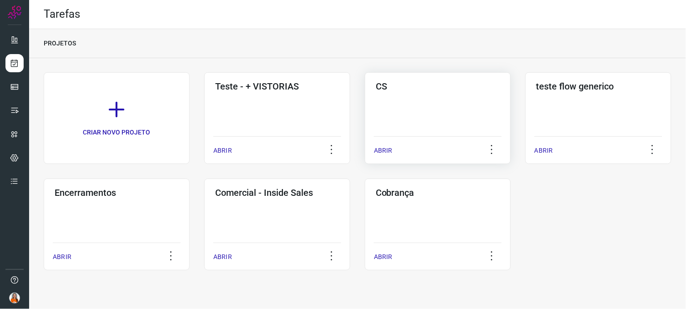
click at [525, 120] on div "CS ABRIR" at bounding box center [598, 118] width 146 height 92
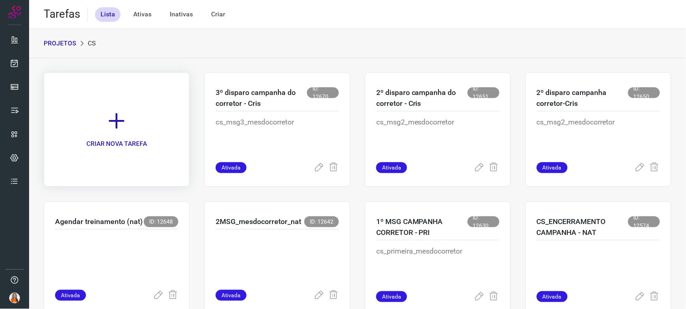
click at [112, 124] on icon at bounding box center [117, 121] width 20 height 20
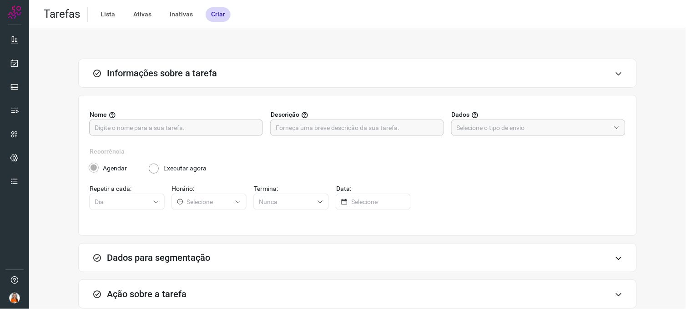
click at [137, 128] on input "text" at bounding box center [176, 127] width 163 height 15
type input "3"
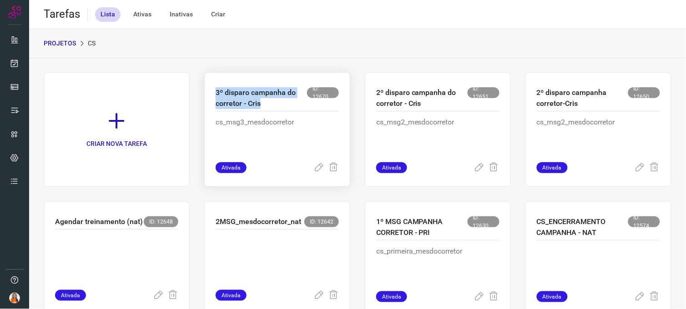
drag, startPoint x: 263, startPoint y: 107, endPoint x: 213, endPoint y: 96, distance: 51.3
click at [365, 96] on div "3º disparo campanha do corretor - Cris ID: 12670 cs_msg3_mesdocorretor Ativada" at bounding box center [438, 129] width 146 height 115
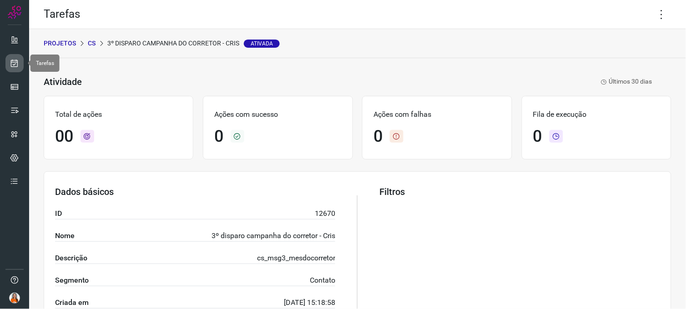
click at [14, 66] on icon at bounding box center [15, 63] width 10 height 9
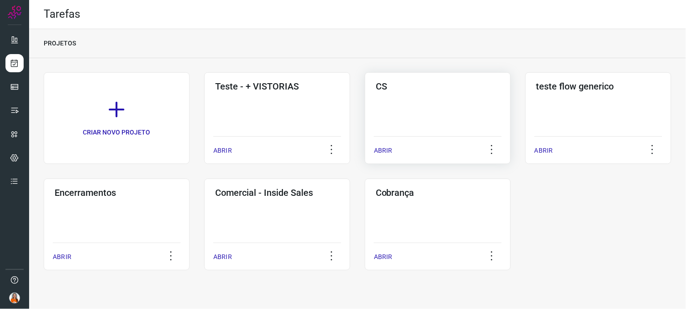
click at [525, 107] on div "CS ABRIR" at bounding box center [598, 118] width 146 height 92
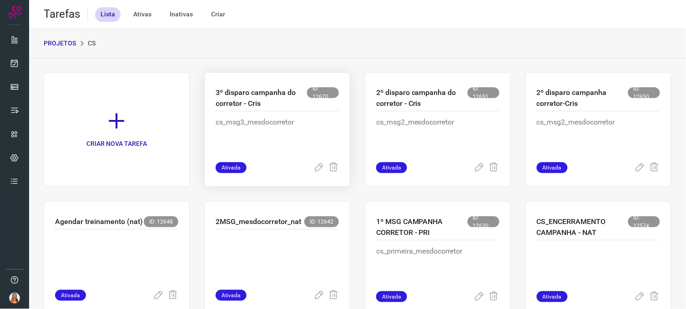
drag, startPoint x: 263, startPoint y: 139, endPoint x: 285, endPoint y: 128, distance: 25.2
click at [285, 128] on p "cs_msg3_mesdocorretor" at bounding box center [277, 139] width 123 height 45
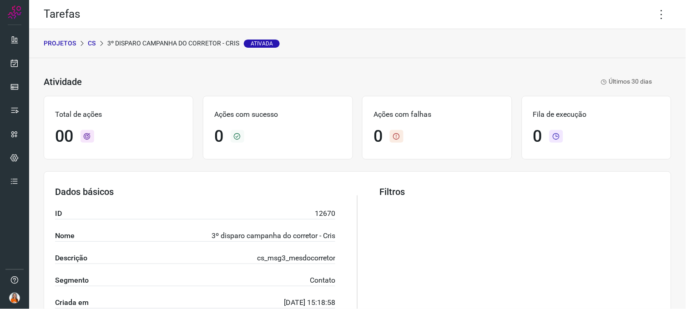
click at [96, 41] on div "PROJETOS CS 3º disparo campanha do corretor - Cris Ativada" at bounding box center [162, 44] width 236 height 10
drag, startPoint x: 106, startPoint y: 44, endPoint x: 240, endPoint y: 44, distance: 133.8
click at [240, 44] on div "PROJETOS CS 3º disparo campanha do corretor - Cris Ativada" at bounding box center [162, 44] width 236 height 10
copy p "3º disparo campanha do corretor - Cris"
click at [93, 41] on p "CS" at bounding box center [92, 44] width 8 height 10
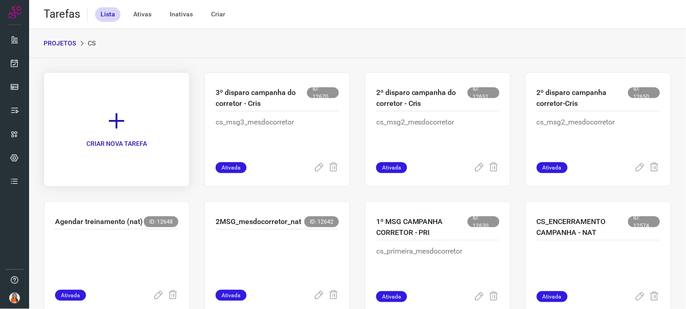
click at [130, 143] on p "CRIAR NOVA TAREFA" at bounding box center [116, 144] width 61 height 10
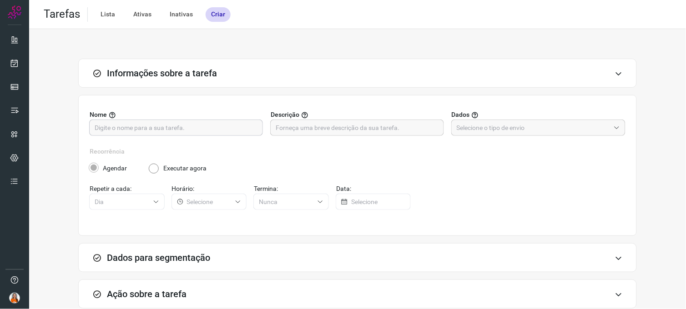
click at [181, 130] on input "text" at bounding box center [176, 127] width 163 height 15
paste input "3º disparo campanha do corretor - Cris"
type input "3º disparo campanha do corretor - [PERSON_NAME]"
click at [321, 131] on input "text" at bounding box center [357, 127] width 163 height 15
click at [288, 129] on input "text" at bounding box center [357, 127] width 163 height 15
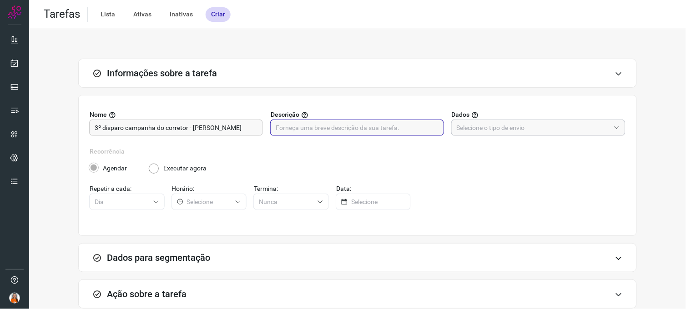
paste input "cs_msg3_mesdocorretor"
type input "cs_msg3_mesdocorretor"
click at [476, 132] on input "text" at bounding box center [533, 127] width 153 height 15
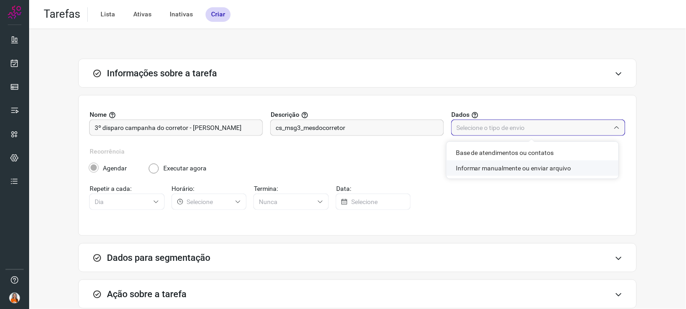
click at [477, 170] on li "Informar manualmente ou enviar arquivo" at bounding box center [533, 168] width 172 height 15
type input "Informar manualmente ou enviar arquivo"
radio input "false"
radio input "true"
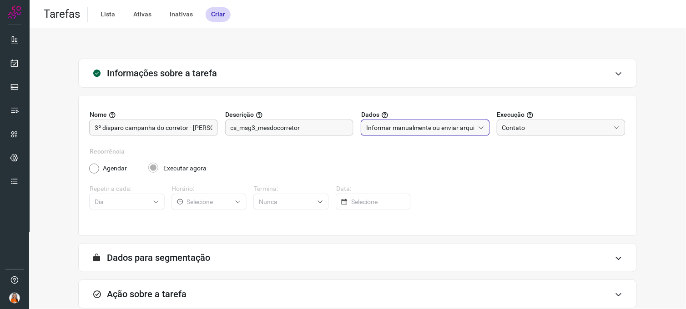
scroll to position [52, 0]
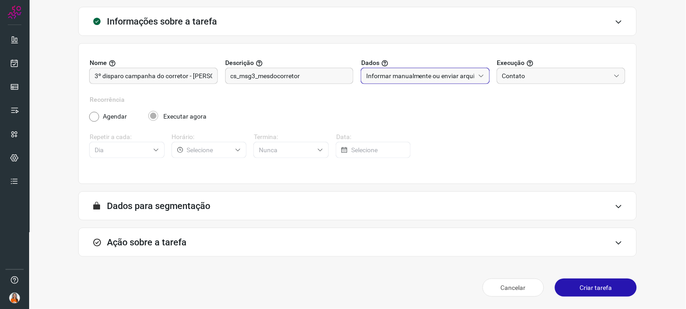
click at [306, 209] on div "A segmentação de dados está desabilitada porque a opção de envio manual foi sel…" at bounding box center [357, 206] width 559 height 29
click at [615, 243] on icon at bounding box center [619, 242] width 8 height 7
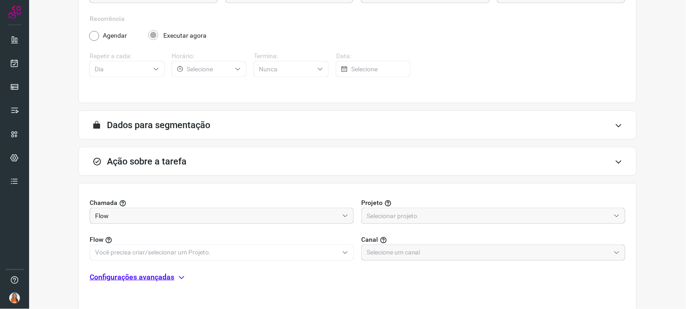
scroll to position [196, 0]
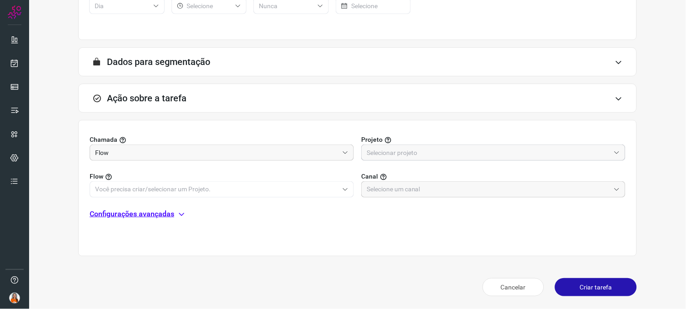
click at [399, 152] on input "text" at bounding box center [488, 152] width 243 height 15
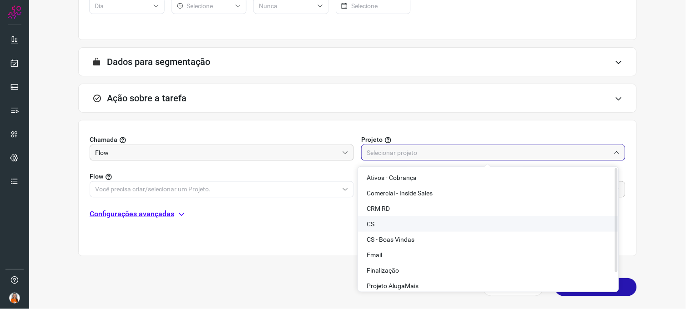
click at [379, 223] on li "CS" at bounding box center [488, 224] width 261 height 15
type input "CS"
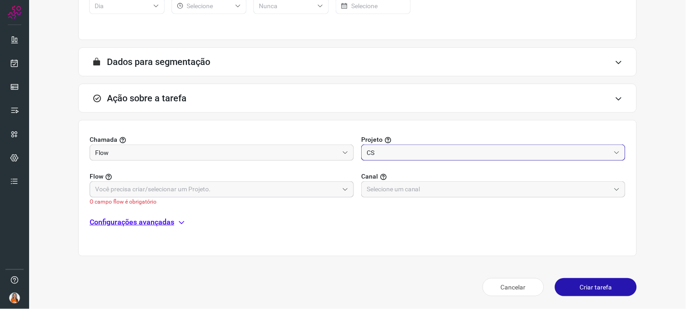
click at [330, 189] on input "text" at bounding box center [216, 189] width 243 height 15
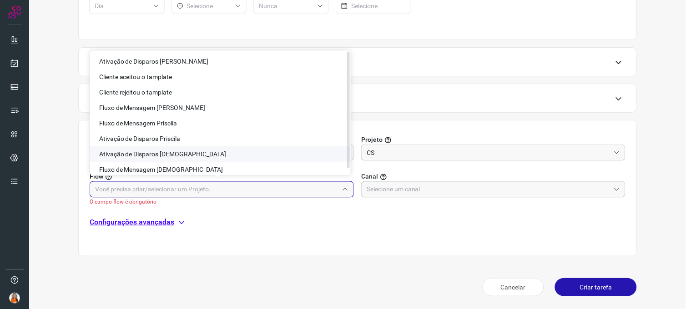
click at [167, 157] on span "Ativação de Disparos [DEMOGRAPHIC_DATA]" at bounding box center [162, 154] width 127 height 7
type input "Ativação de Disparos [DEMOGRAPHIC_DATA]"
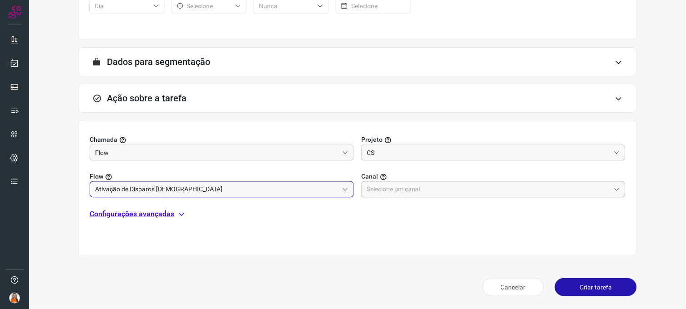
click at [383, 188] on input "text" at bounding box center [488, 189] width 243 height 15
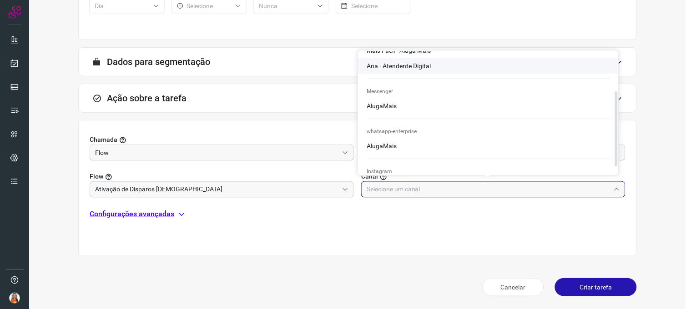
scroll to position [76, 0]
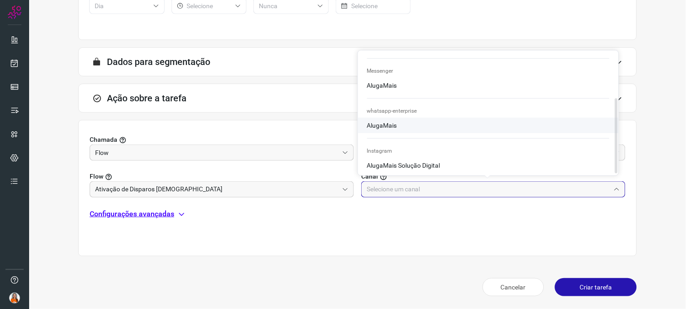
click at [401, 38] on li "AlugaMais" at bounding box center [488, 29] width 261 height 15
type input "AlugaMais"
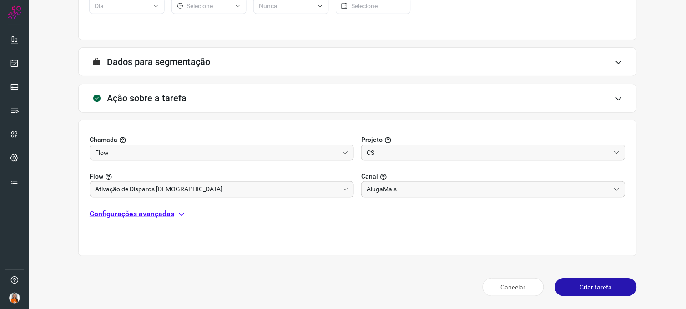
click at [598, 278] on button "Criar tarefa" at bounding box center [596, 287] width 82 height 18
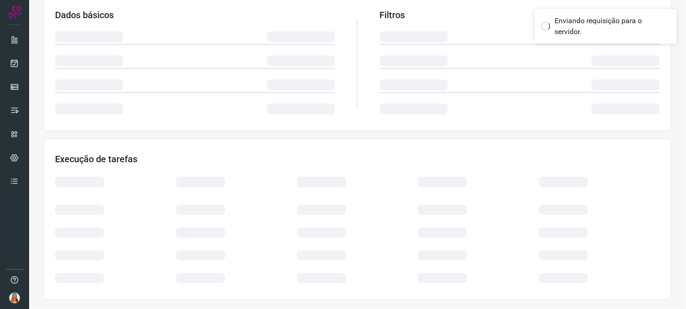
scroll to position [161, 0]
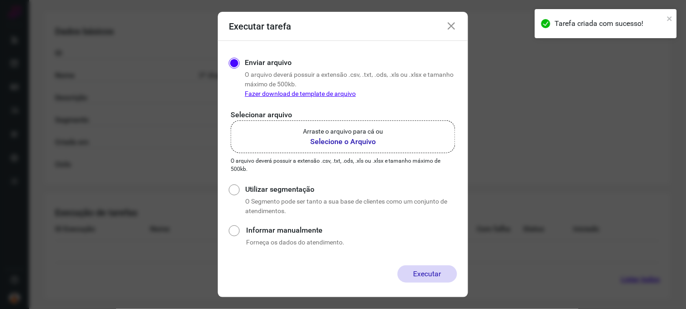
click at [311, 134] on p "Arraste o arquivo para cá ou" at bounding box center [343, 132] width 80 height 10
click at [0, 0] on input "Arraste o arquivo para cá ou Selecione o Arquivo" at bounding box center [0, 0] width 0 height 0
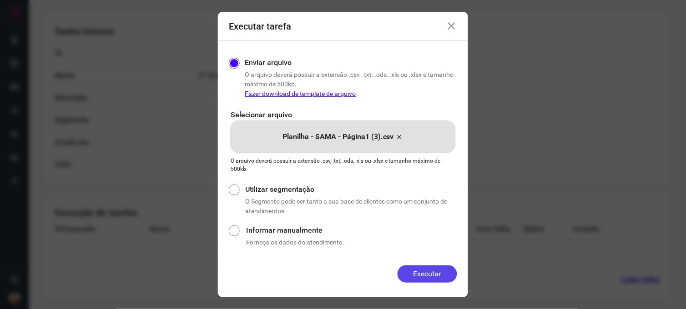
click at [418, 274] on button "Executar" at bounding box center [428, 274] width 60 height 17
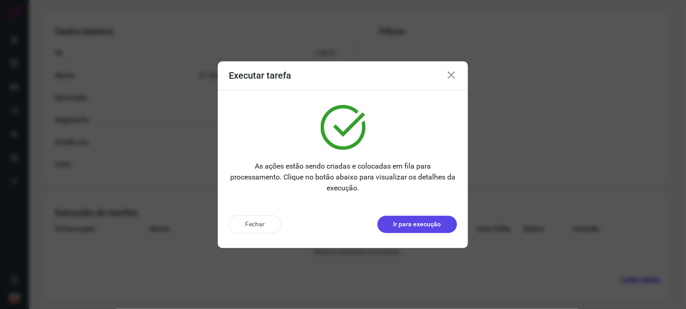
click at [399, 226] on p "Ir para execução" at bounding box center [418, 225] width 48 height 10
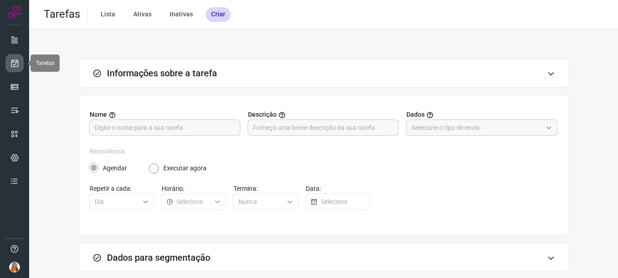
click at [15, 65] on icon at bounding box center [15, 63] width 10 height 9
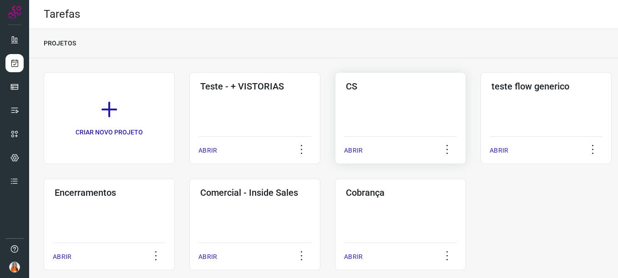
click at [480, 116] on div "CS ABRIR" at bounding box center [545, 118] width 131 height 92
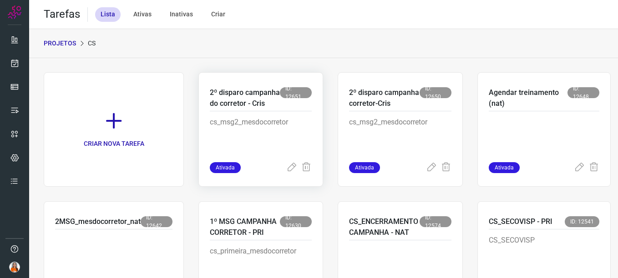
click at [258, 136] on p "cs_msg2_mesdocorretor" at bounding box center [261, 139] width 102 height 45
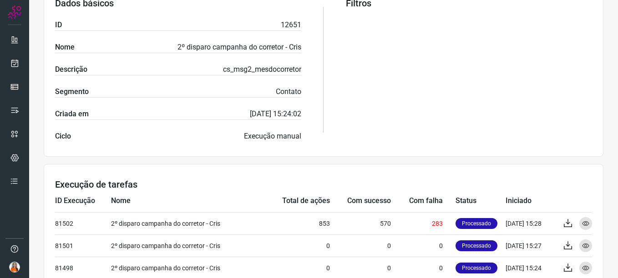
scroll to position [192, 0]
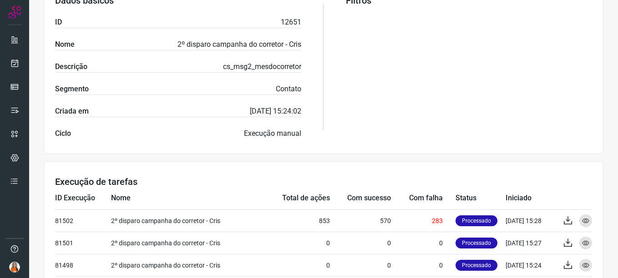
click at [262, 131] on p "Execução manual" at bounding box center [272, 133] width 57 height 11
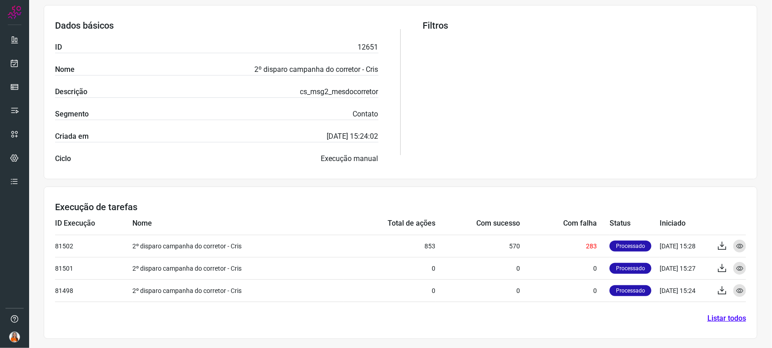
scroll to position [167, 0]
